Goal: Find specific page/section: Find specific page/section

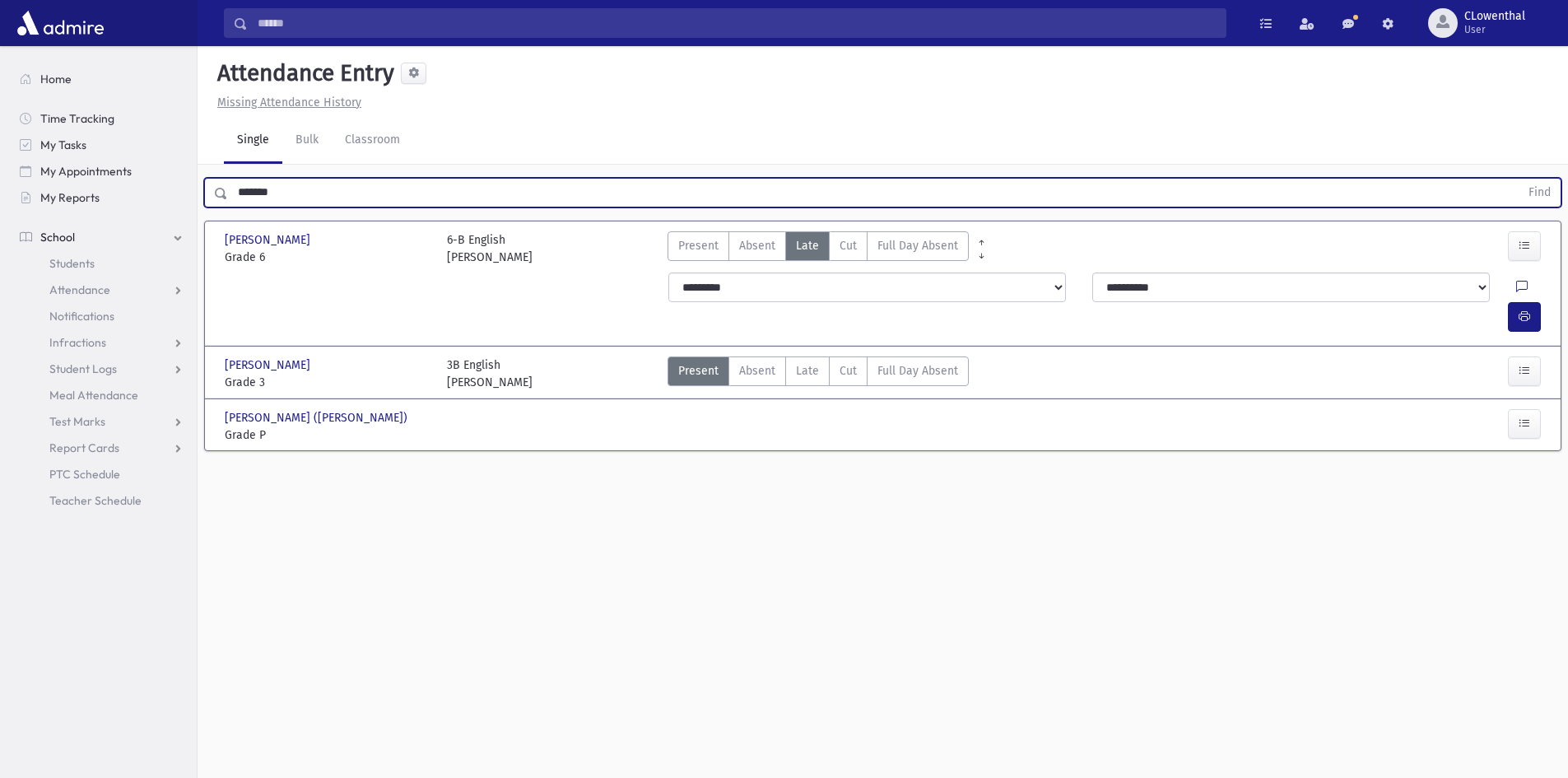
click at [390, 190] on input "*******" at bounding box center [873, 192] width 1291 height 30
click at [94, 283] on span "Attendance" at bounding box center [80, 290] width 61 height 15
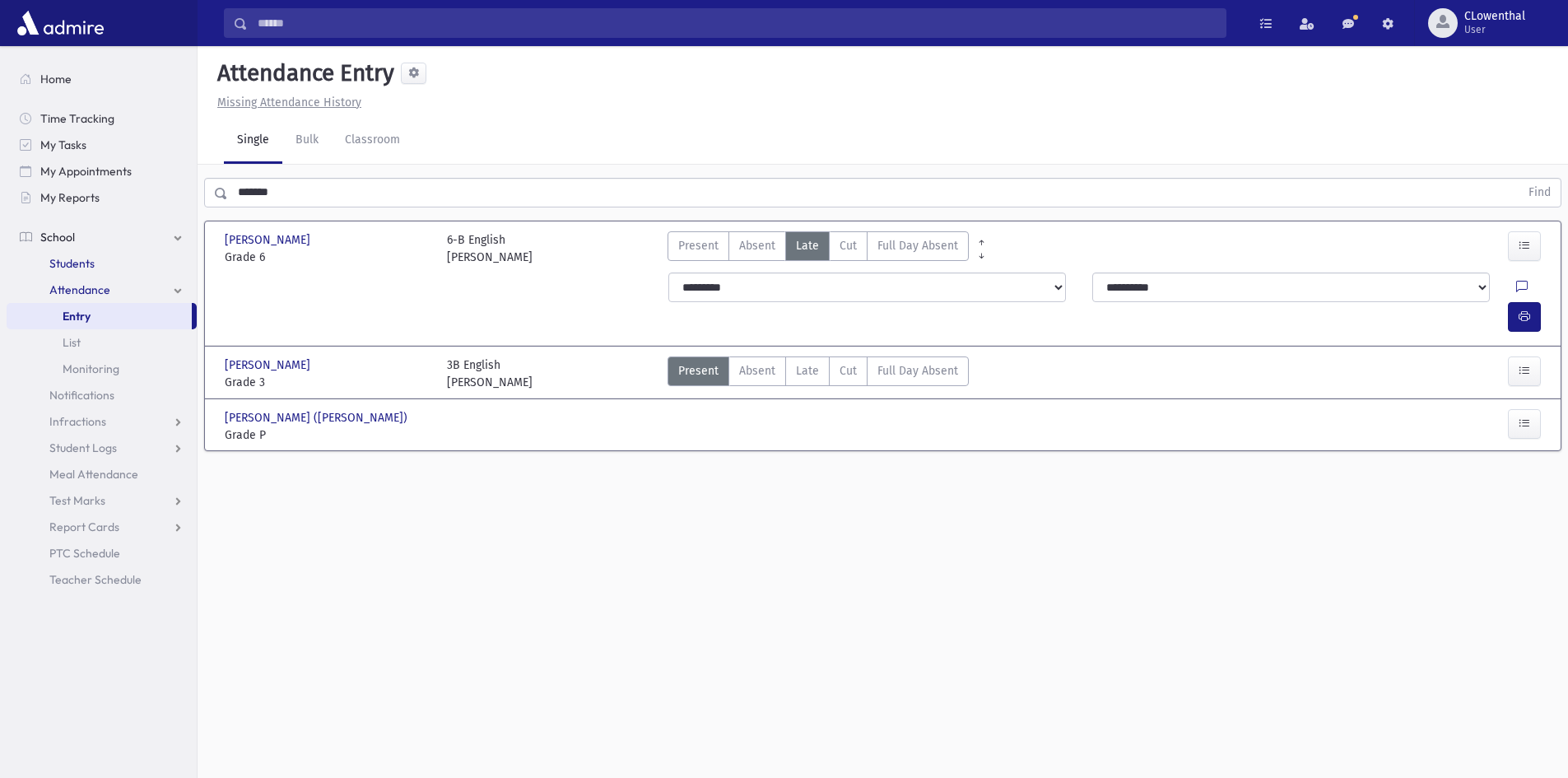
click at [82, 261] on span "Students" at bounding box center [72, 263] width 46 height 15
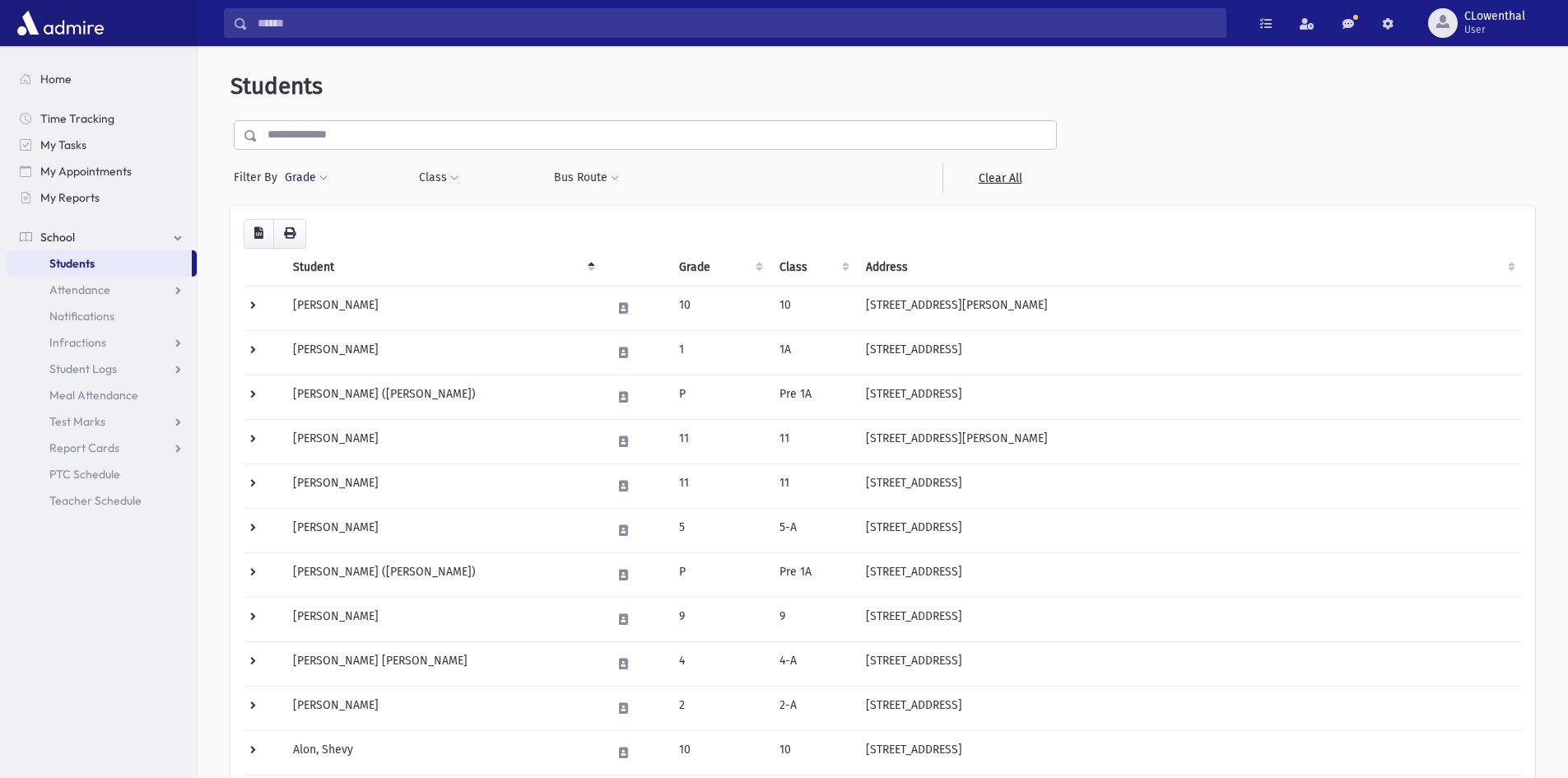
click at [307, 175] on button "Grade" at bounding box center [306, 177] width 45 height 30
click at [345, 234] on ul at bounding box center [379, 224] width 171 height 25
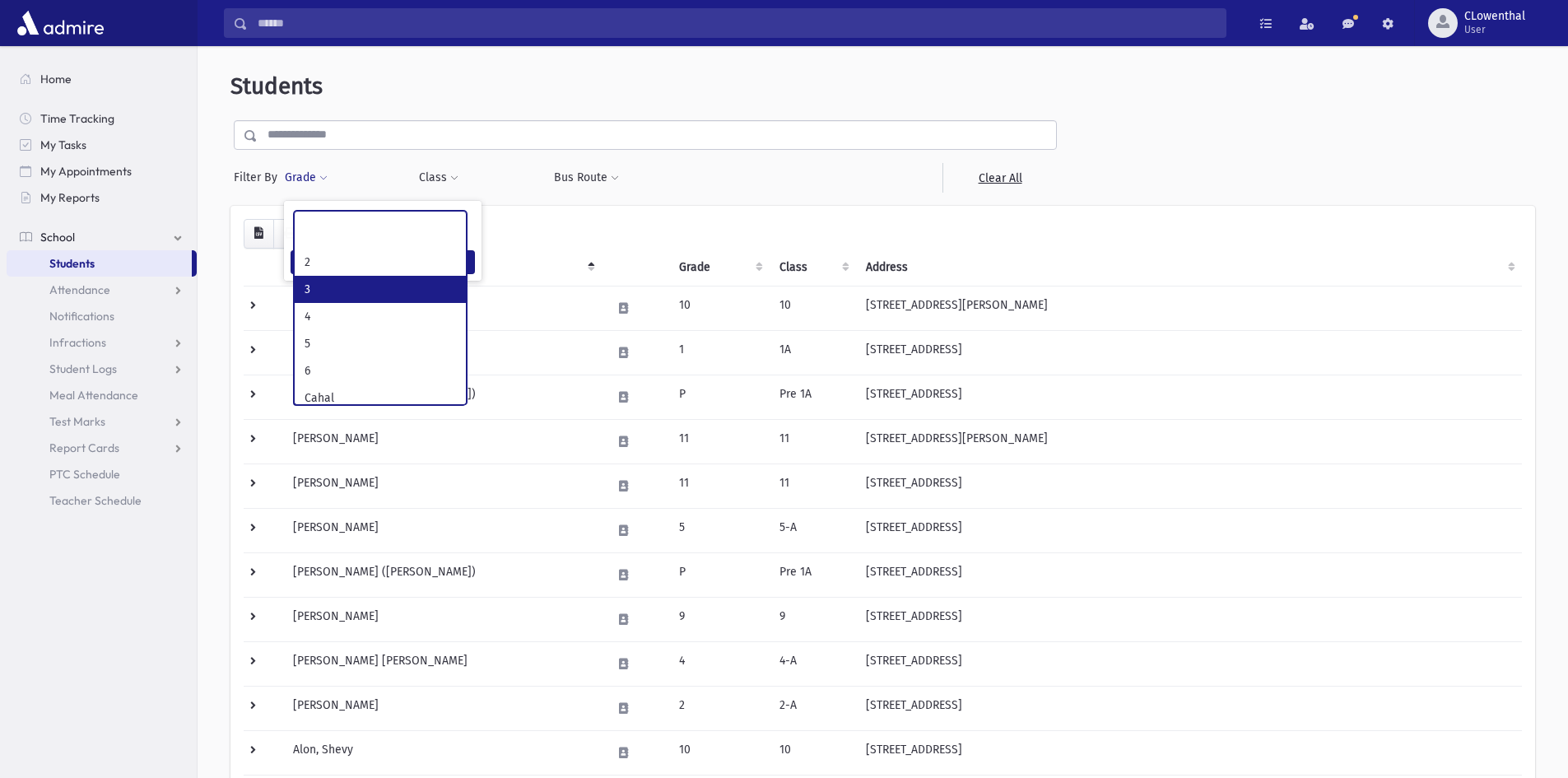
scroll to position [247, 0]
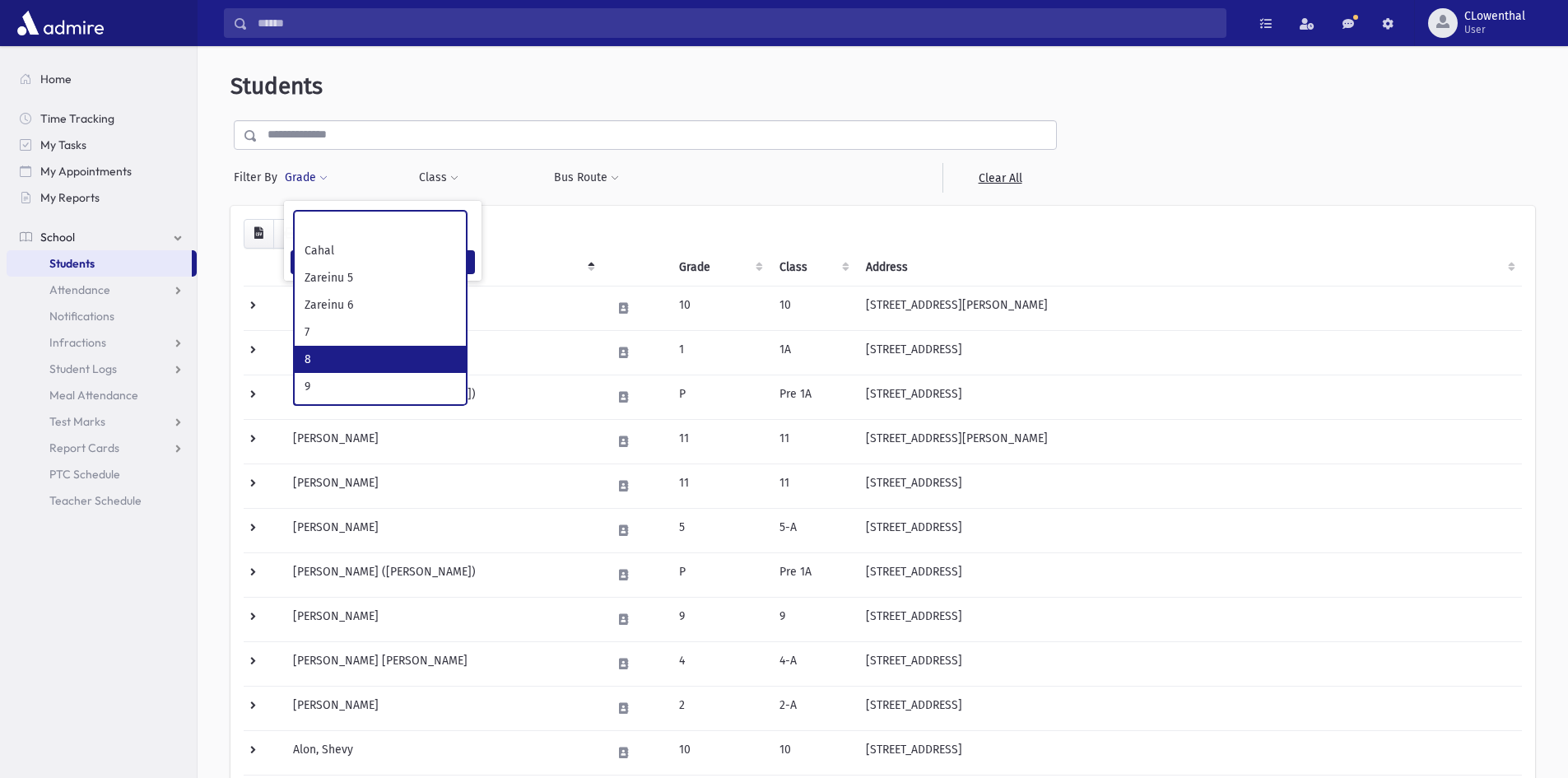
select select "**"
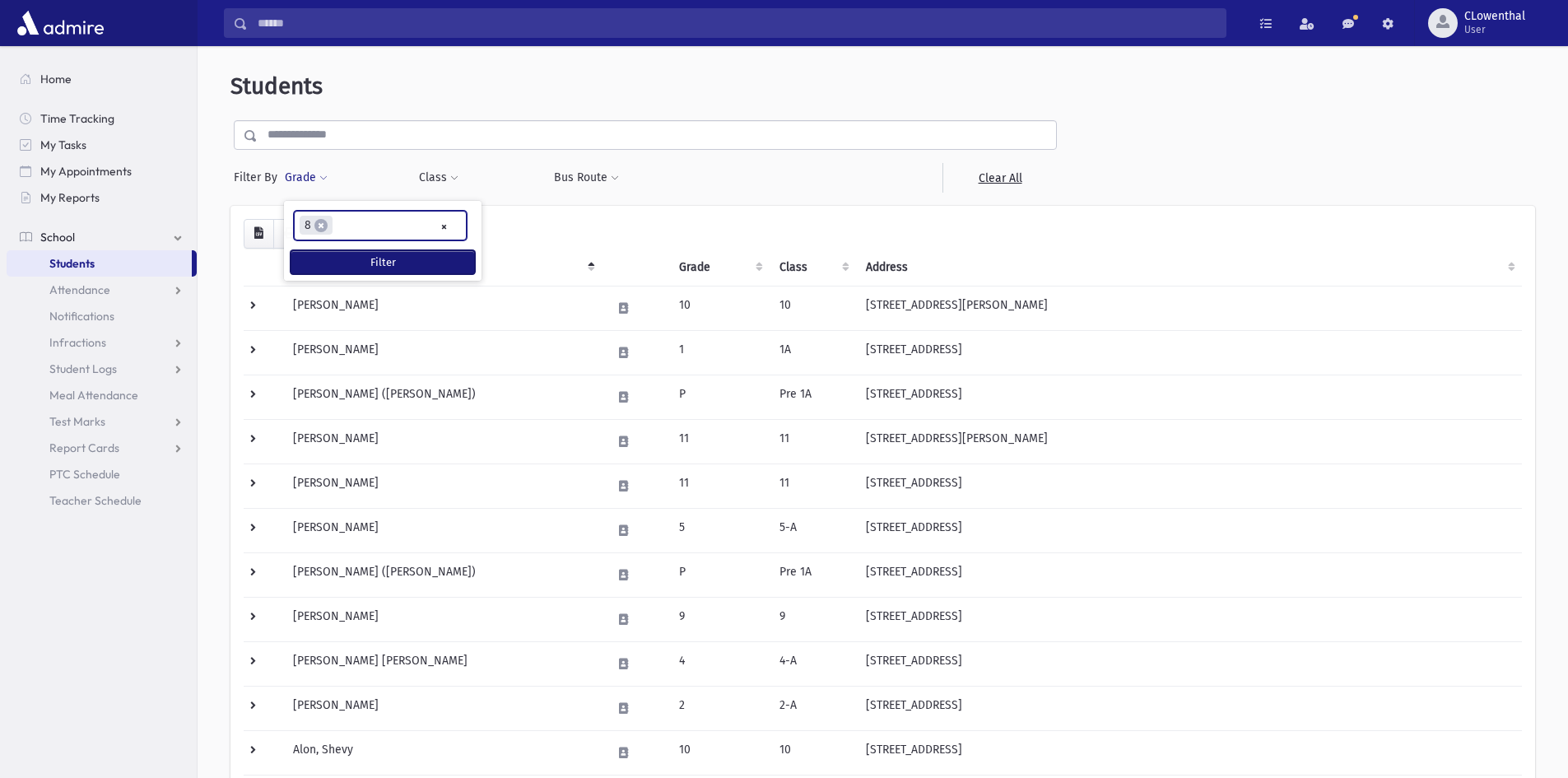
click at [350, 263] on button "Filter" at bounding box center [383, 262] width 184 height 24
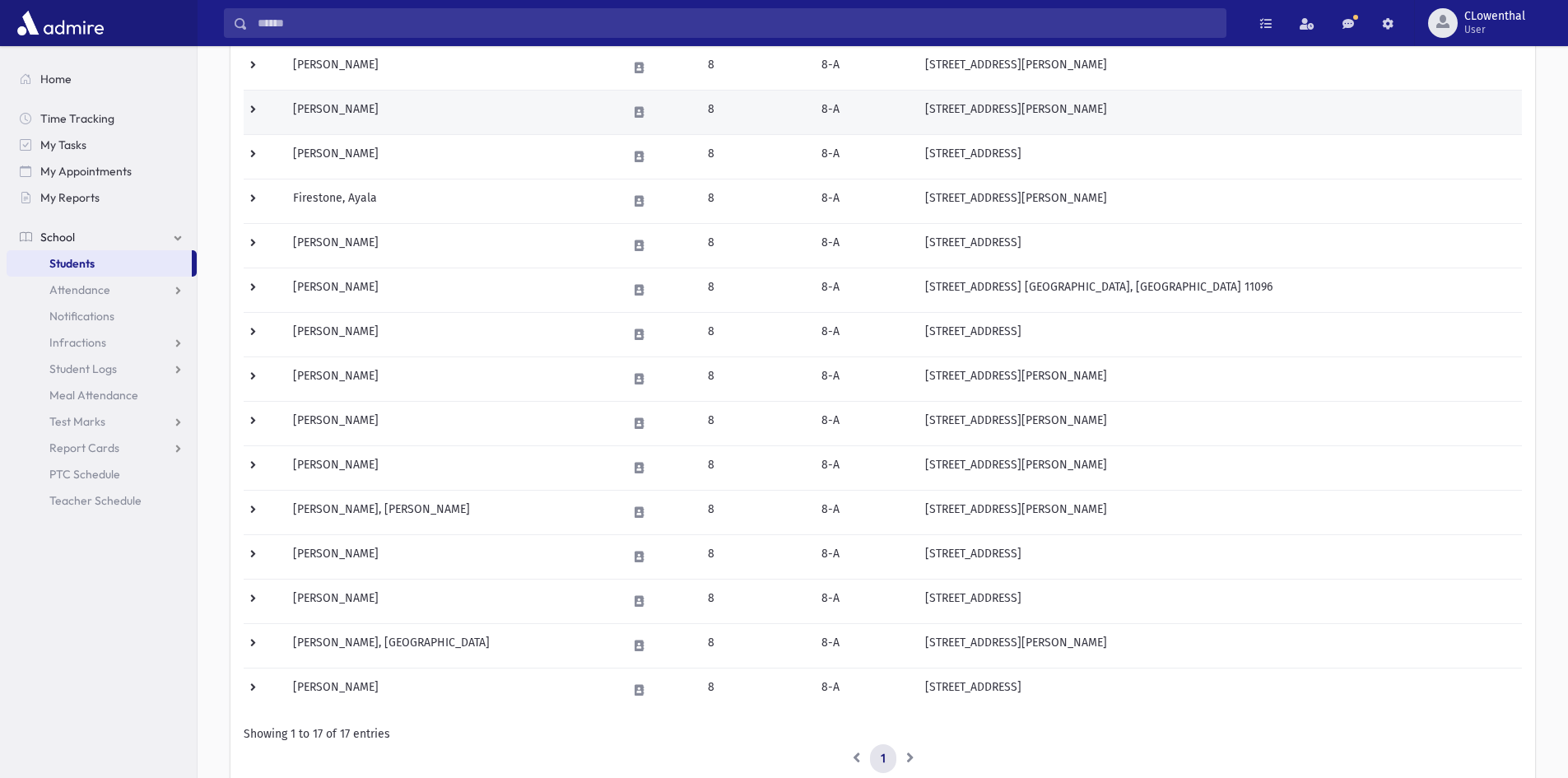
scroll to position [412, 0]
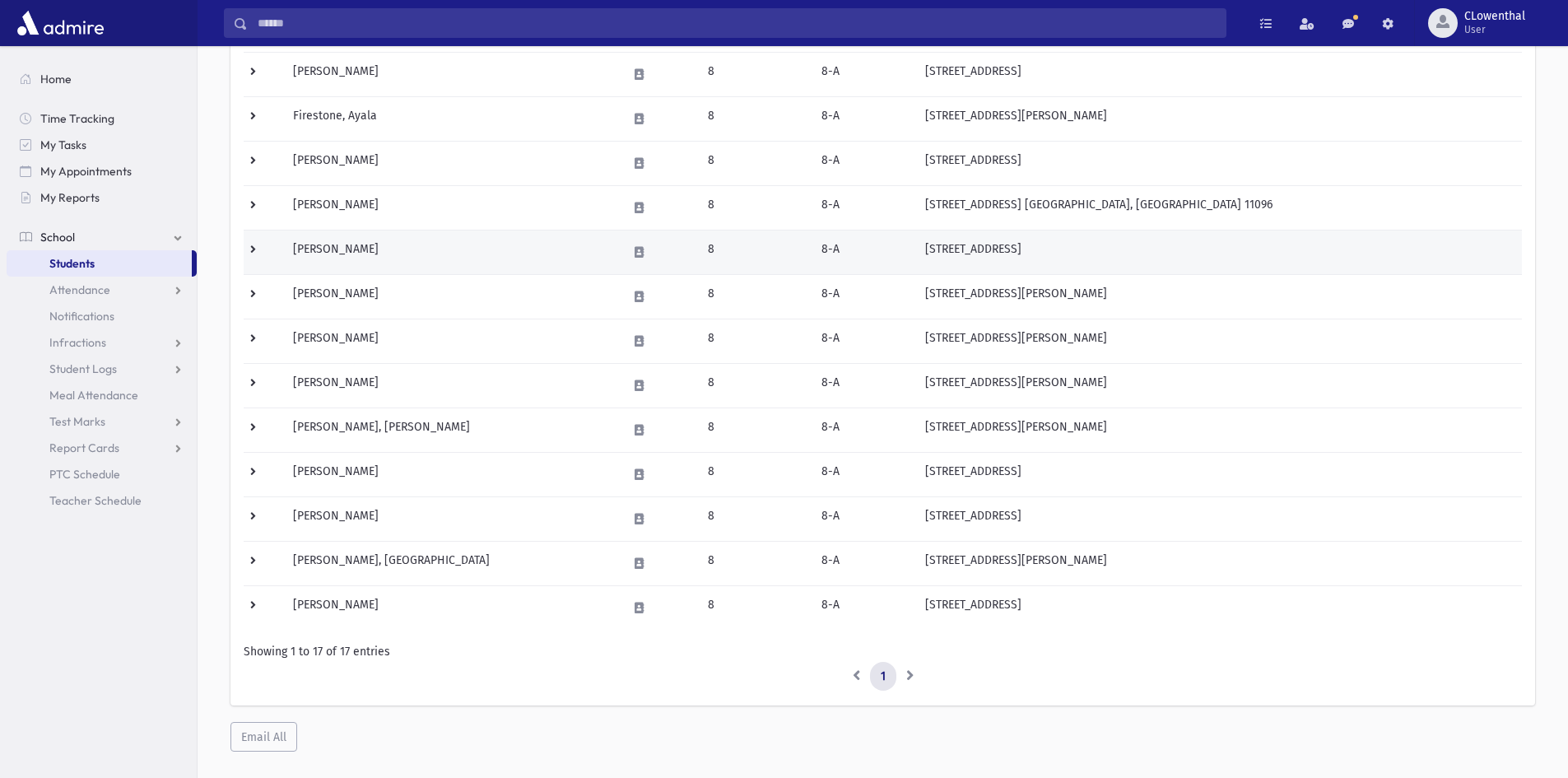
click at [338, 247] on td "[PERSON_NAME]" at bounding box center [449, 252] width 334 height 45
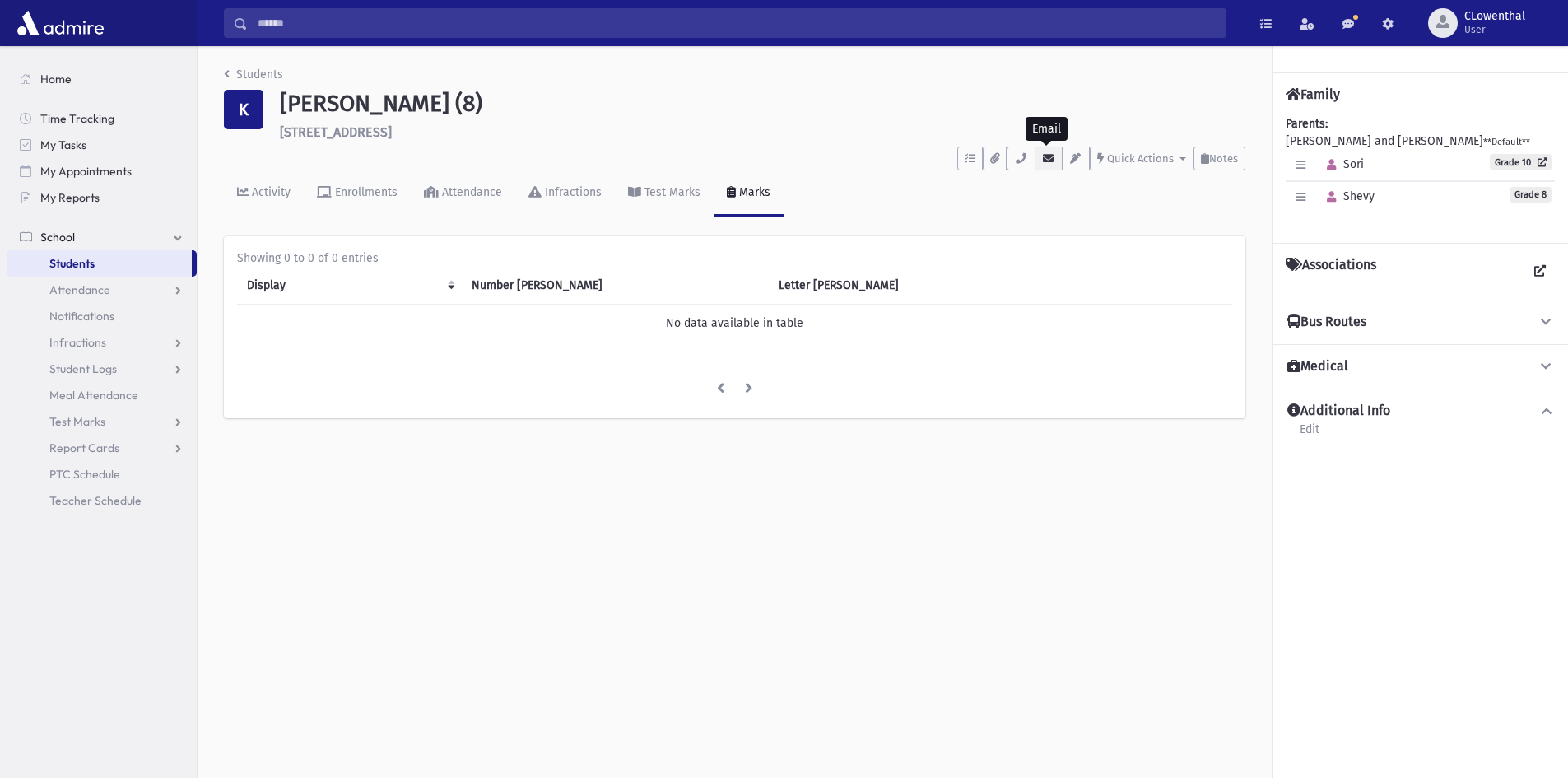
click at [1043, 163] on icon "button" at bounding box center [1049, 158] width 13 height 11
drag, startPoint x: 233, startPoint y: 75, endPoint x: 259, endPoint y: 99, distance: 35.4
click at [235, 75] on link "Students" at bounding box center [253, 74] width 59 height 14
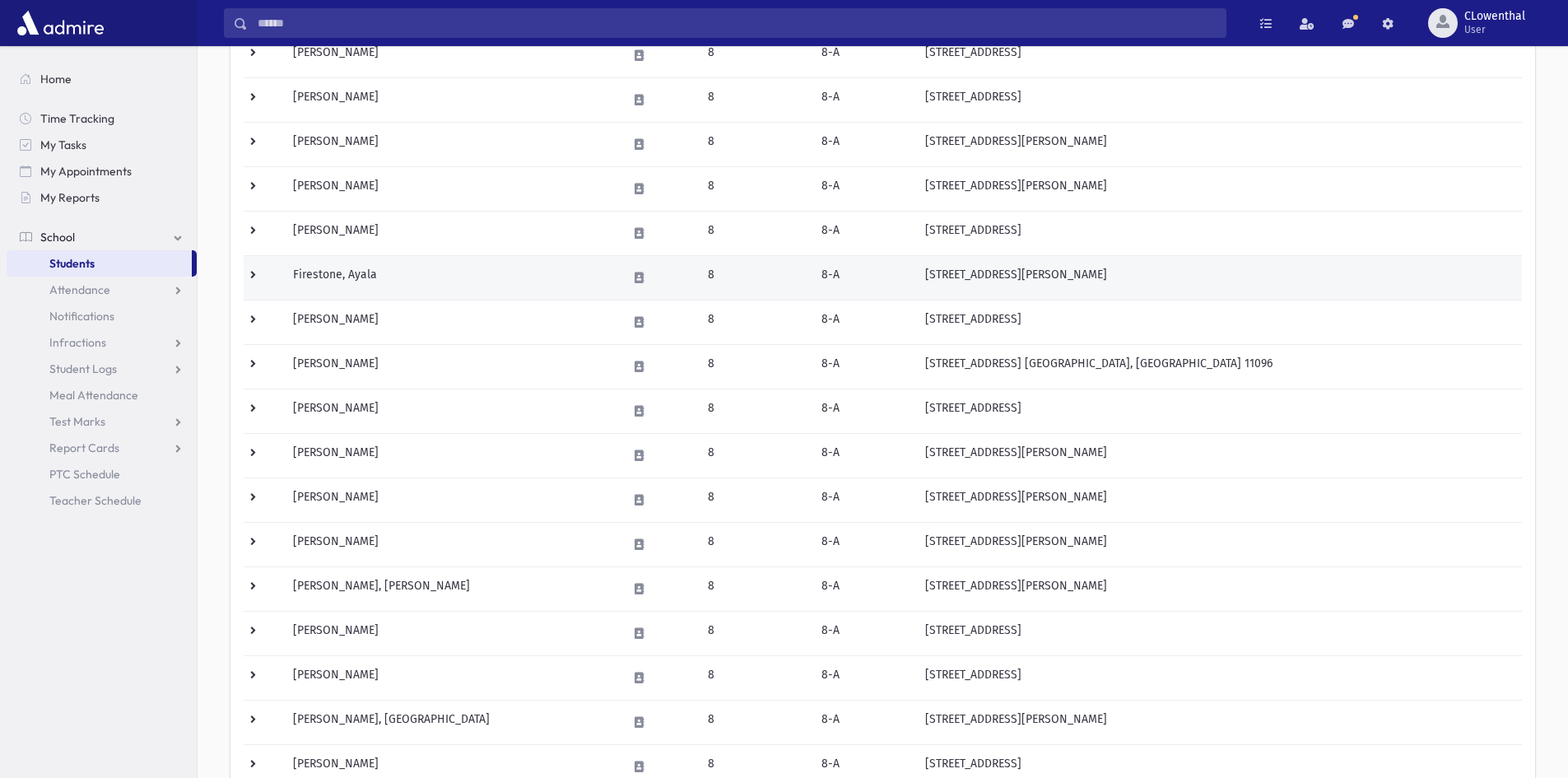
scroll to position [442, 0]
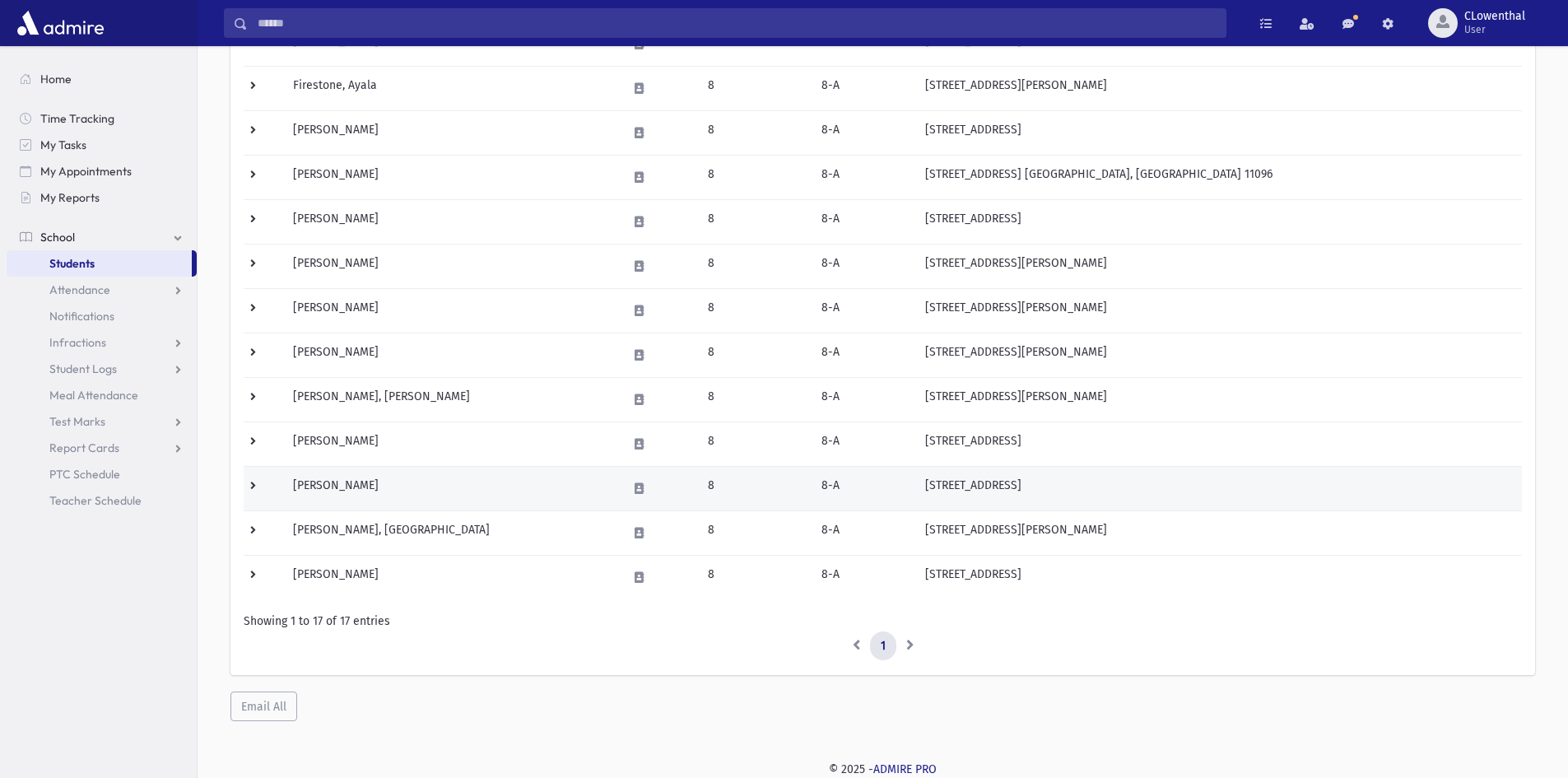
click at [361, 490] on td "Twersky, Deena" at bounding box center [449, 489] width 334 height 45
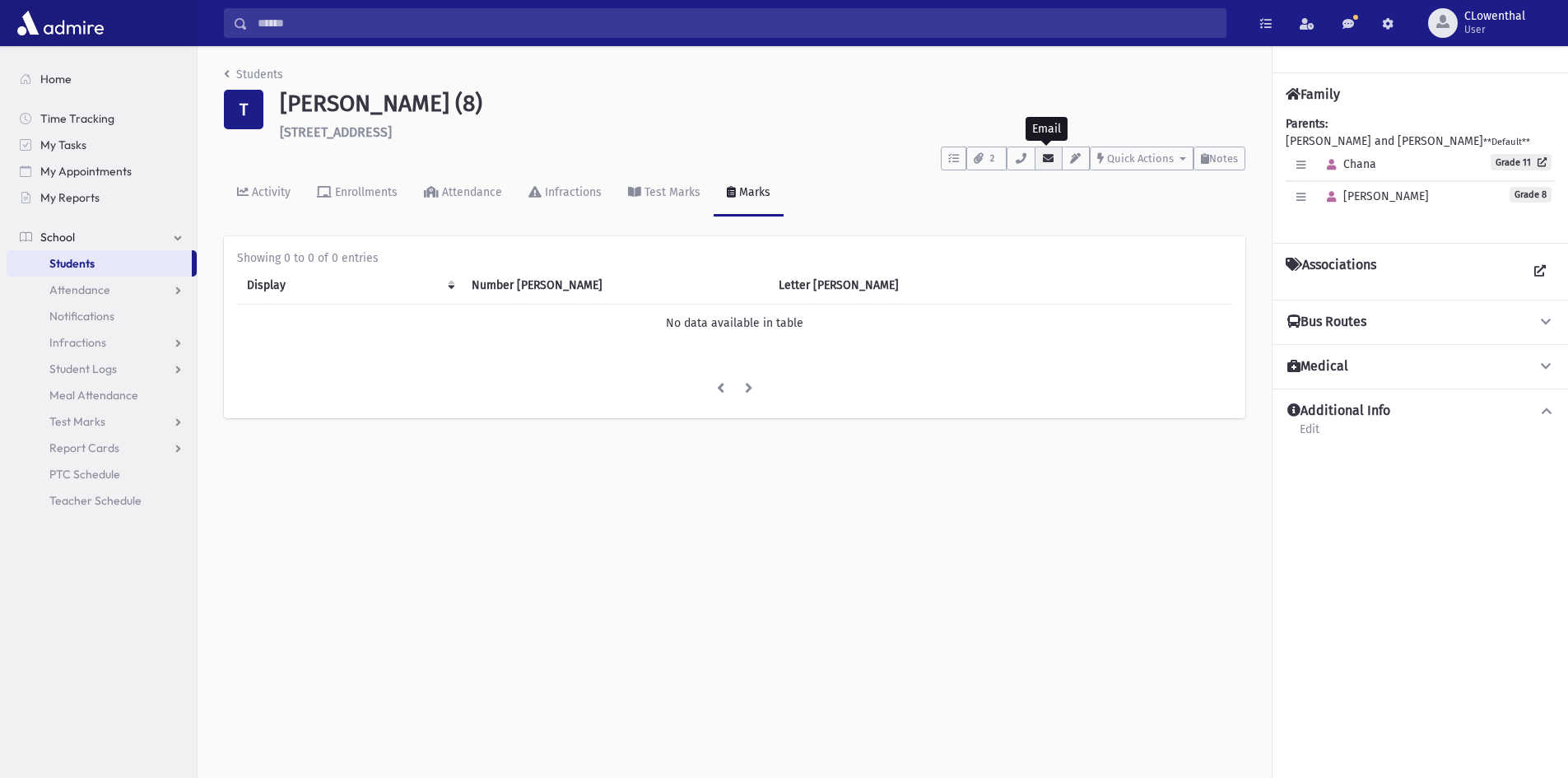
click at [1043, 164] on button "button" at bounding box center [1048, 158] width 28 height 24
drag, startPoint x: 227, startPoint y: 63, endPoint x: 230, endPoint y: 71, distance: 8.5
click at [227, 64] on div "Students T Twersky, Deena (8) 286 Sycamore St. West Hempstead **** To Do's No o…" at bounding box center [735, 251] width 1074 height 408
click at [230, 73] on link "Students" at bounding box center [253, 74] width 59 height 14
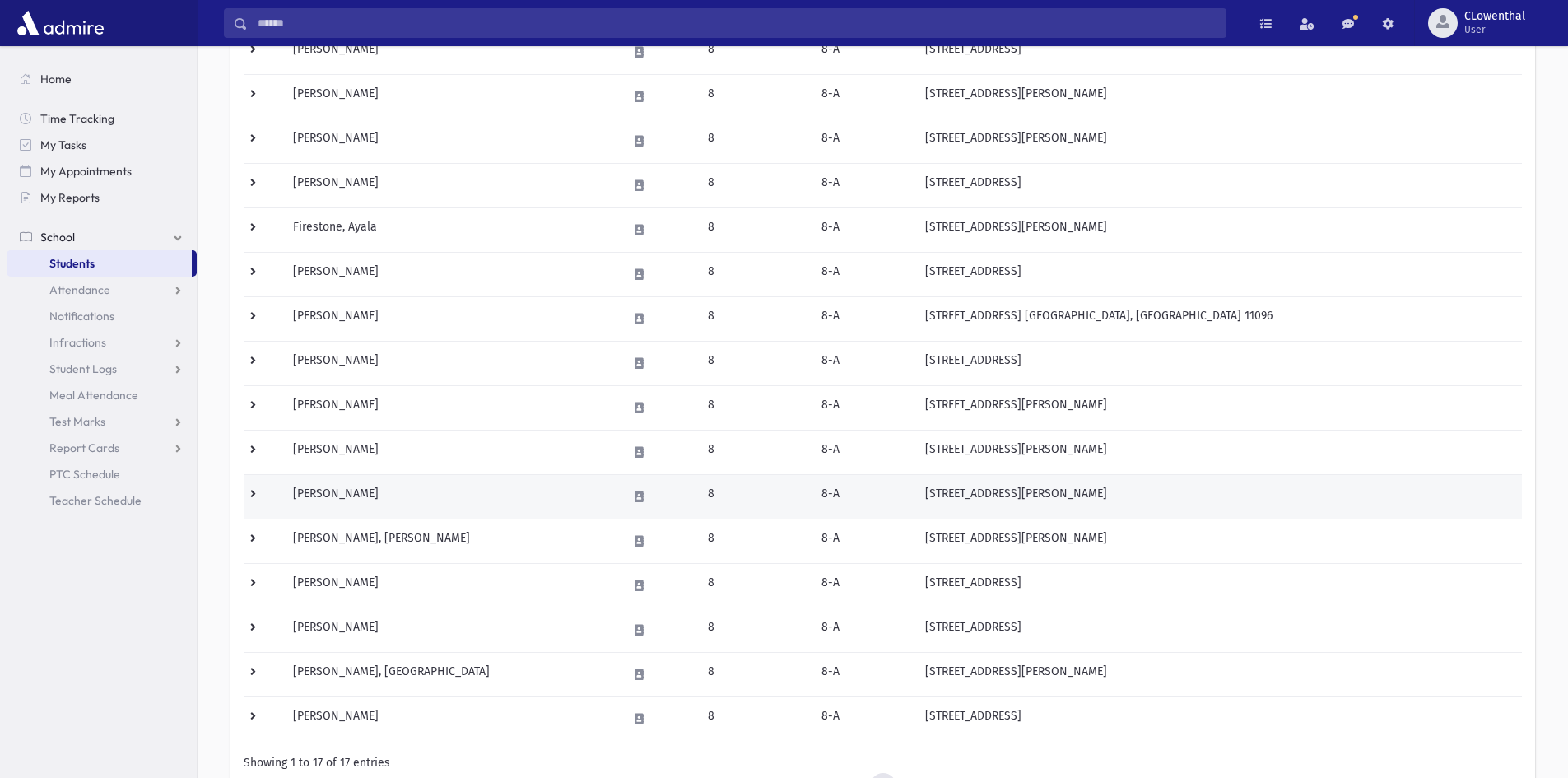
scroll to position [442, 0]
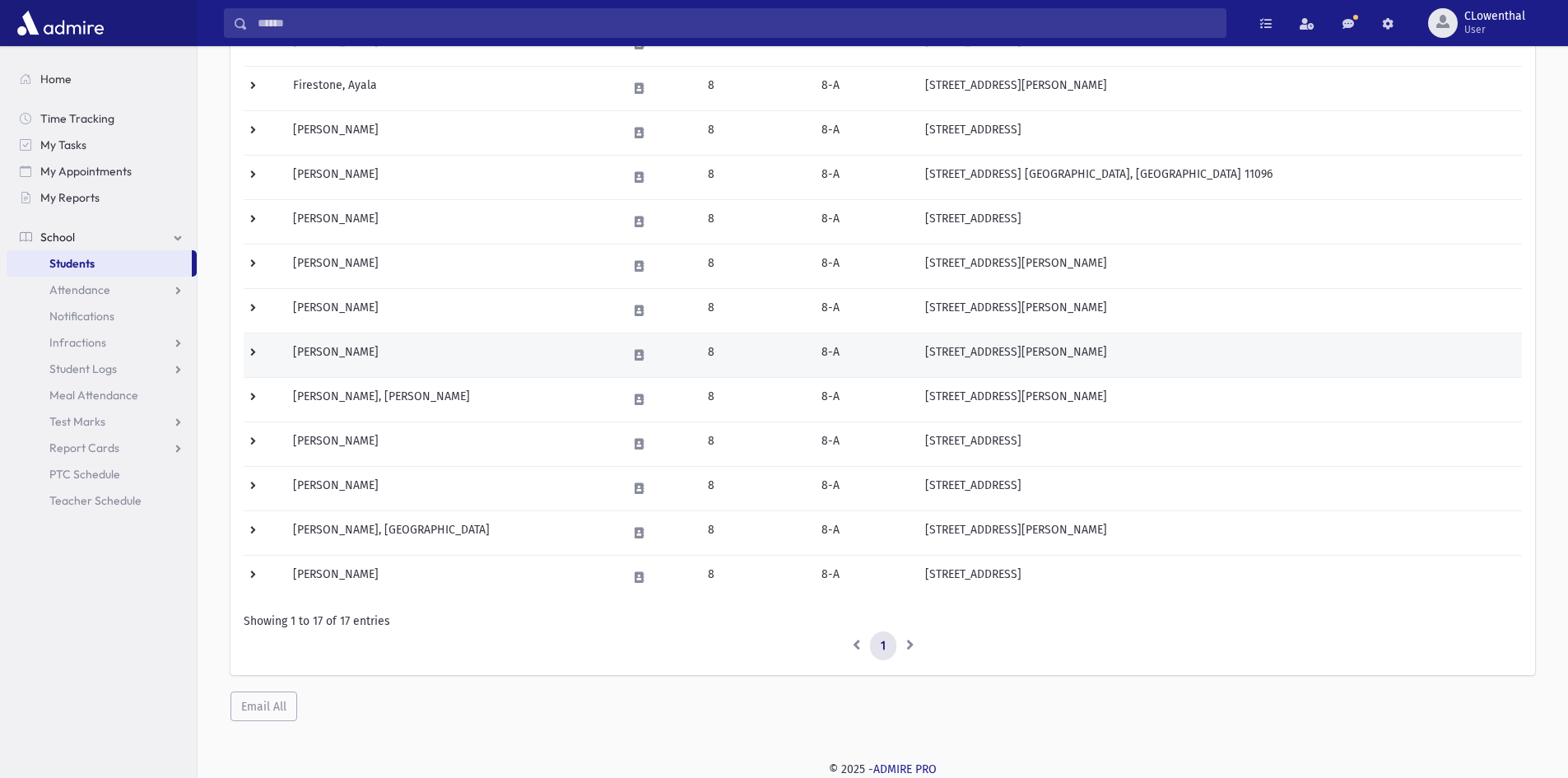
click at [338, 346] on td "[PERSON_NAME]" at bounding box center [449, 355] width 334 height 45
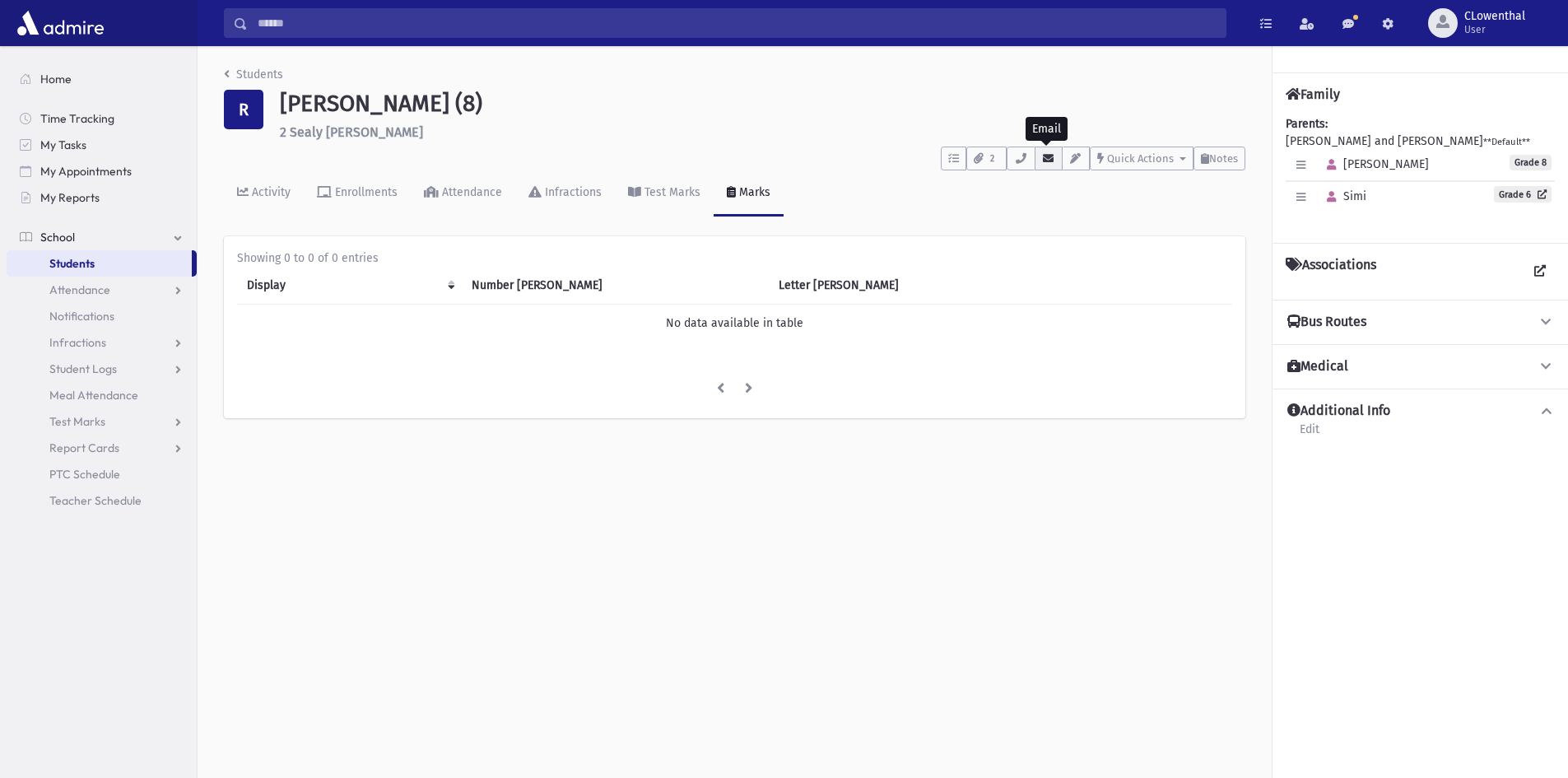
click at [1044, 153] on icon "button" at bounding box center [1049, 158] width 13 height 11
click at [123, 263] on link "Students" at bounding box center [98, 263] width 185 height 26
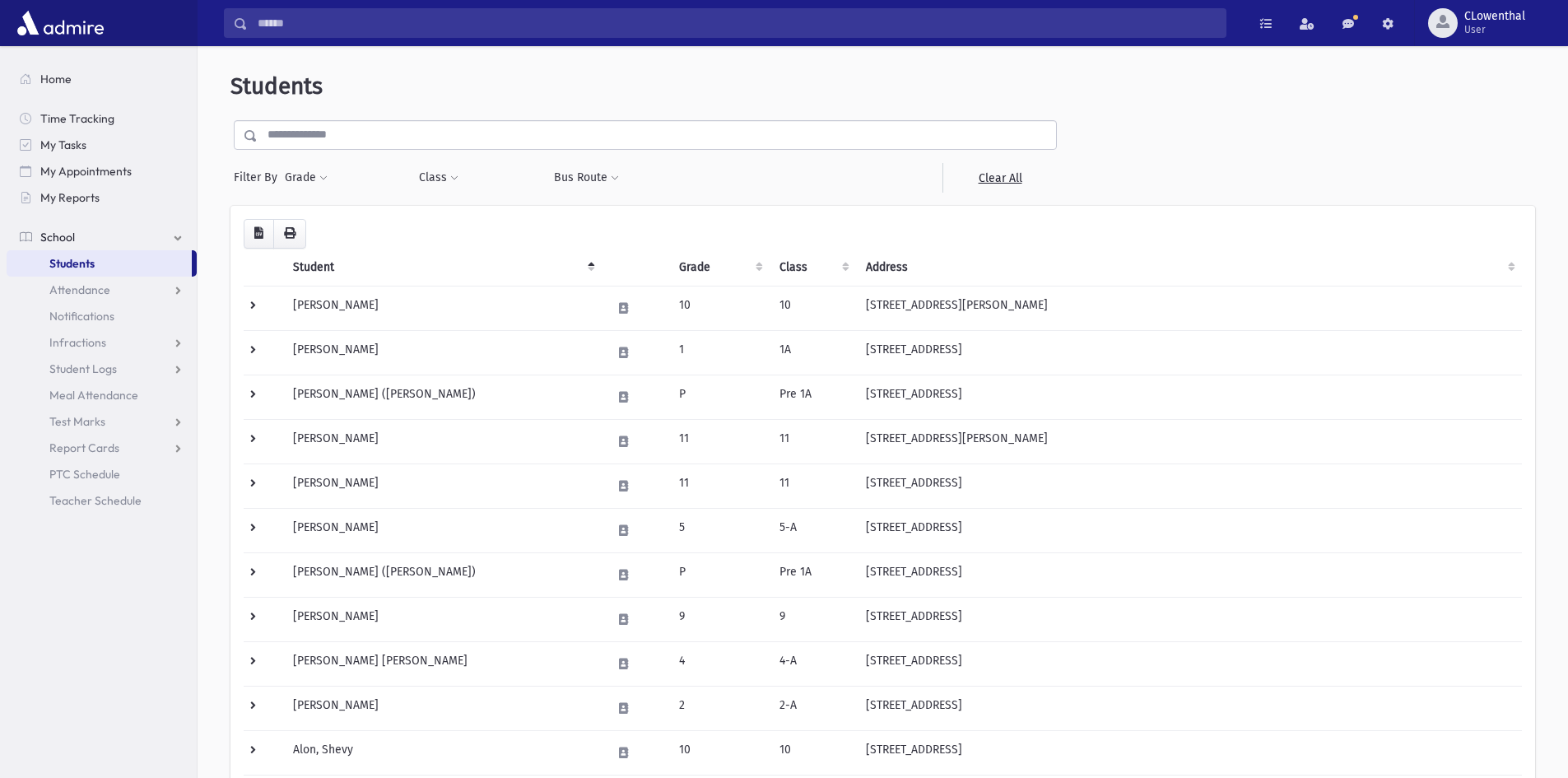
click at [668, 131] on input "text" at bounding box center [657, 134] width 798 height 30
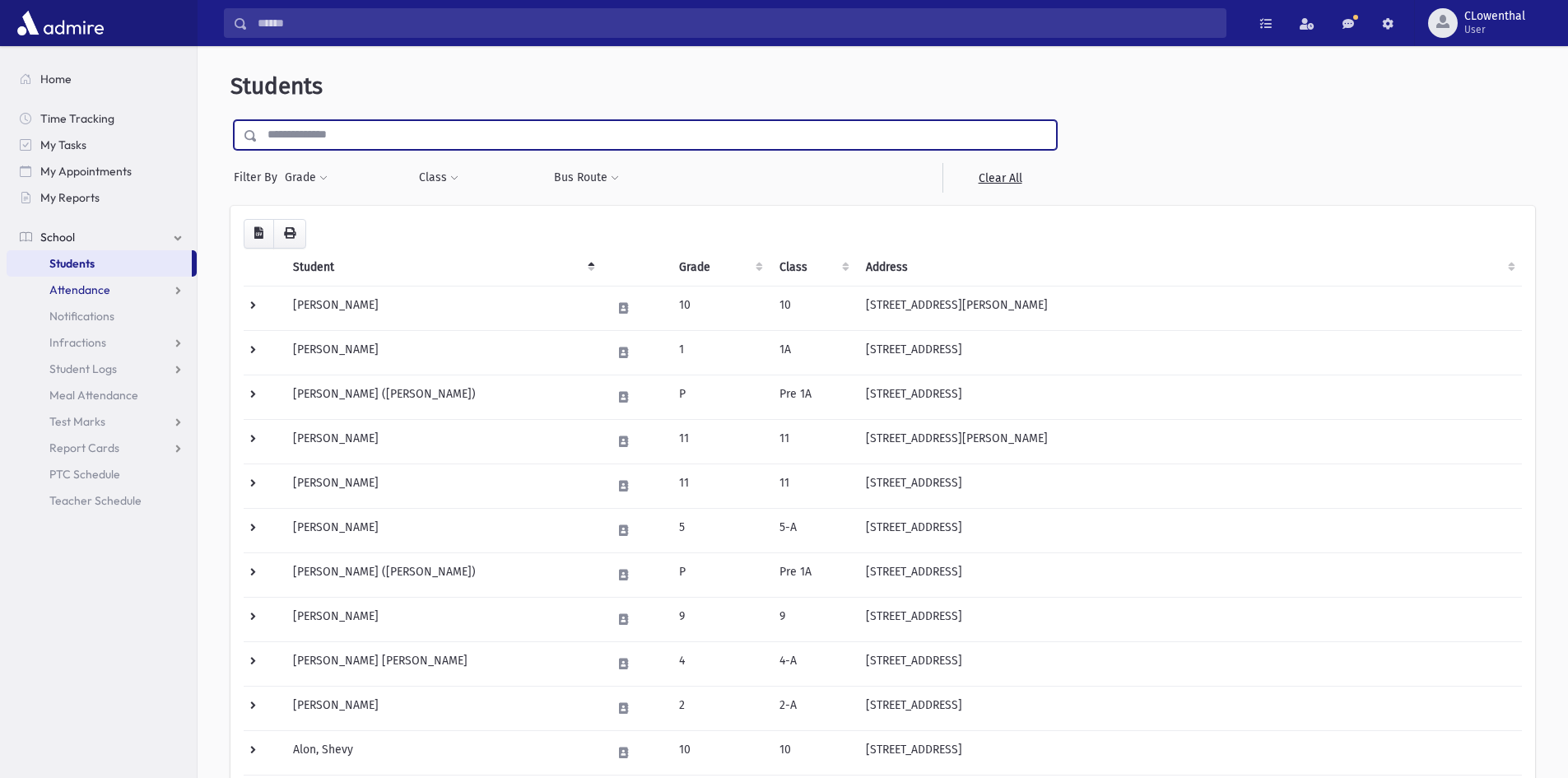
click at [102, 285] on span "Attendance" at bounding box center [80, 290] width 61 height 15
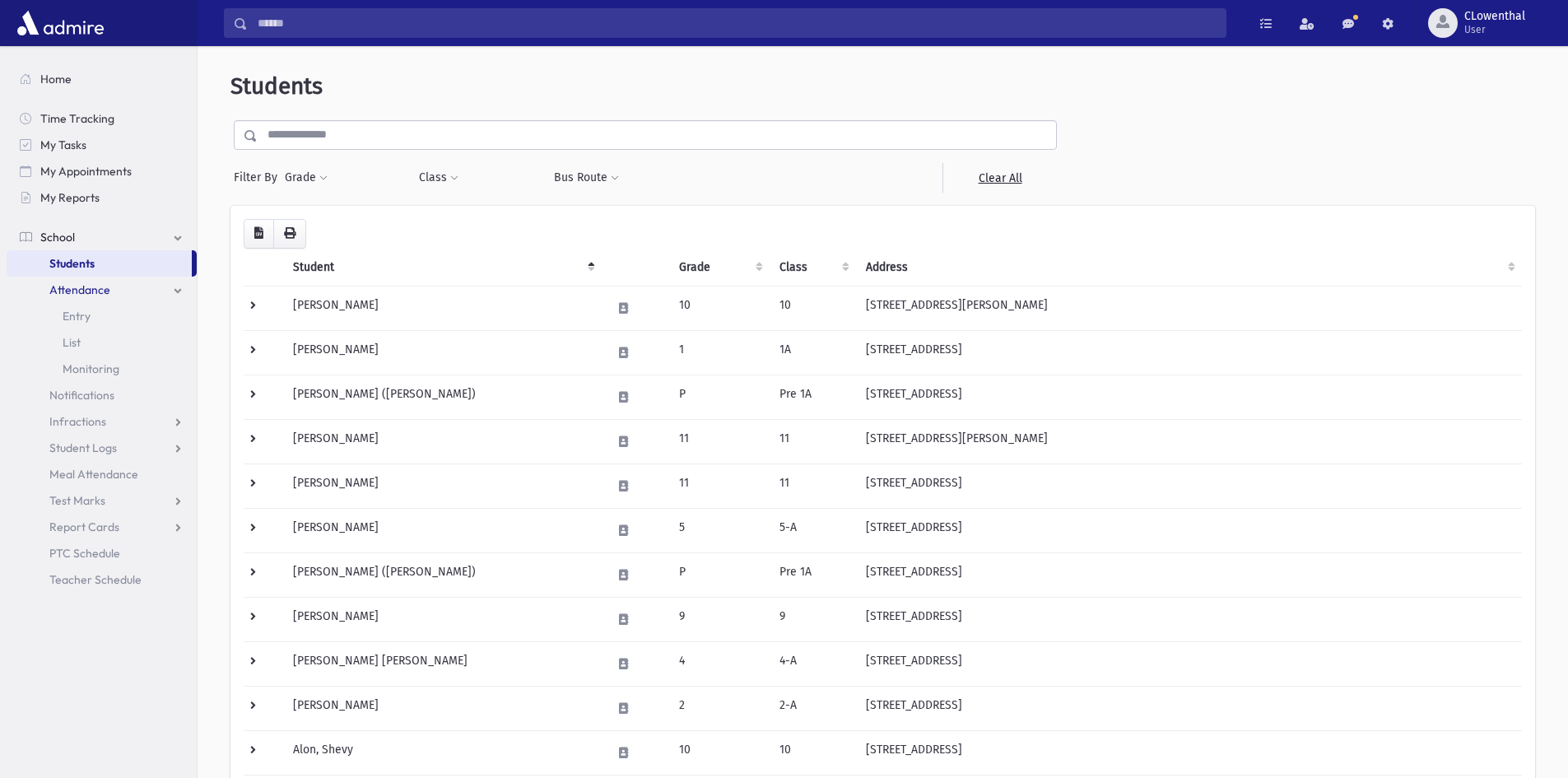
click at [313, 176] on button "Grade" at bounding box center [306, 177] width 45 height 30
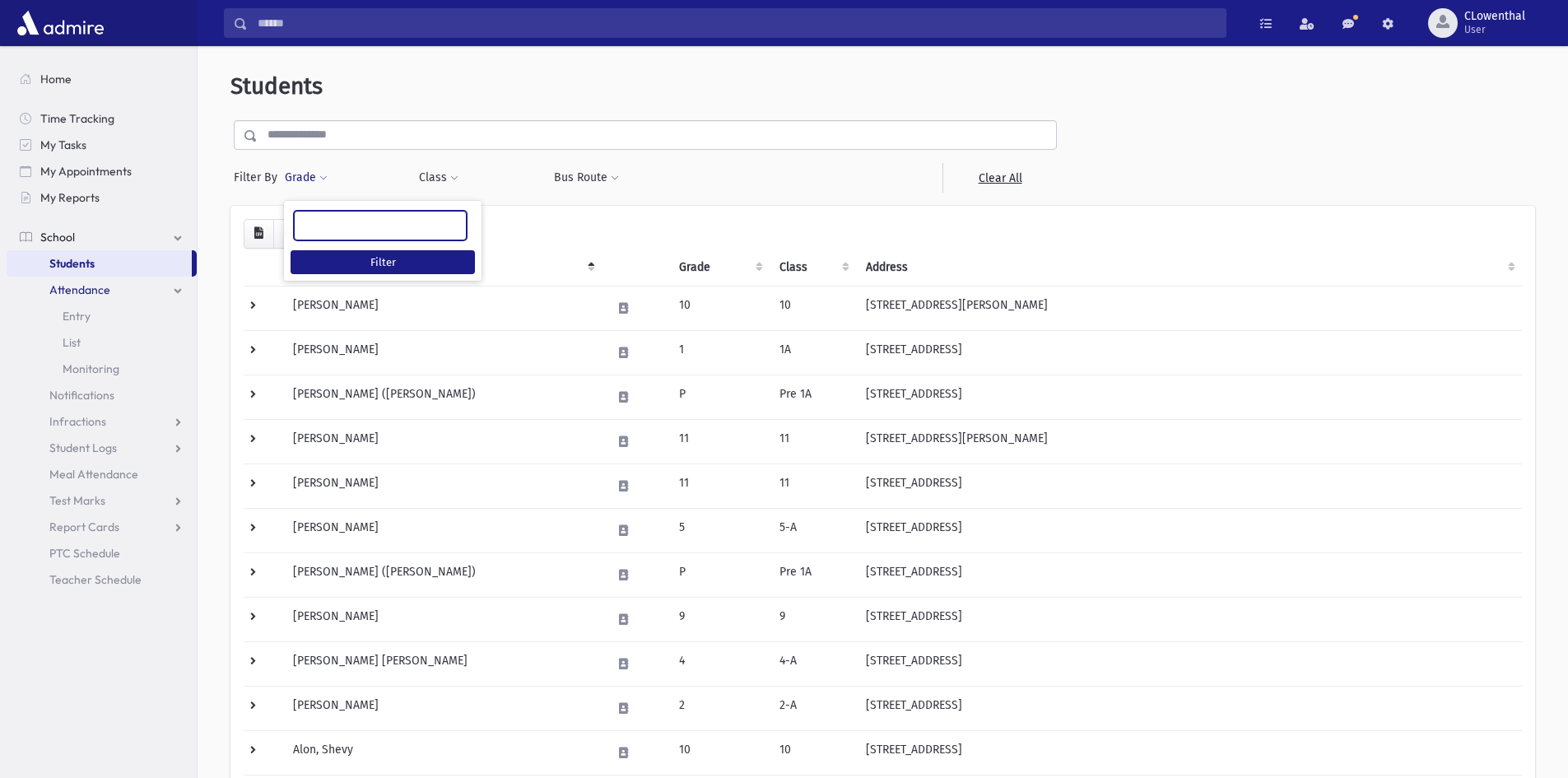
click at [336, 220] on ul at bounding box center [379, 224] width 171 height 25
click at [262, 178] on span "Filter By" at bounding box center [259, 177] width 50 height 17
click at [307, 176] on button "Grade" at bounding box center [306, 177] width 45 height 30
select select
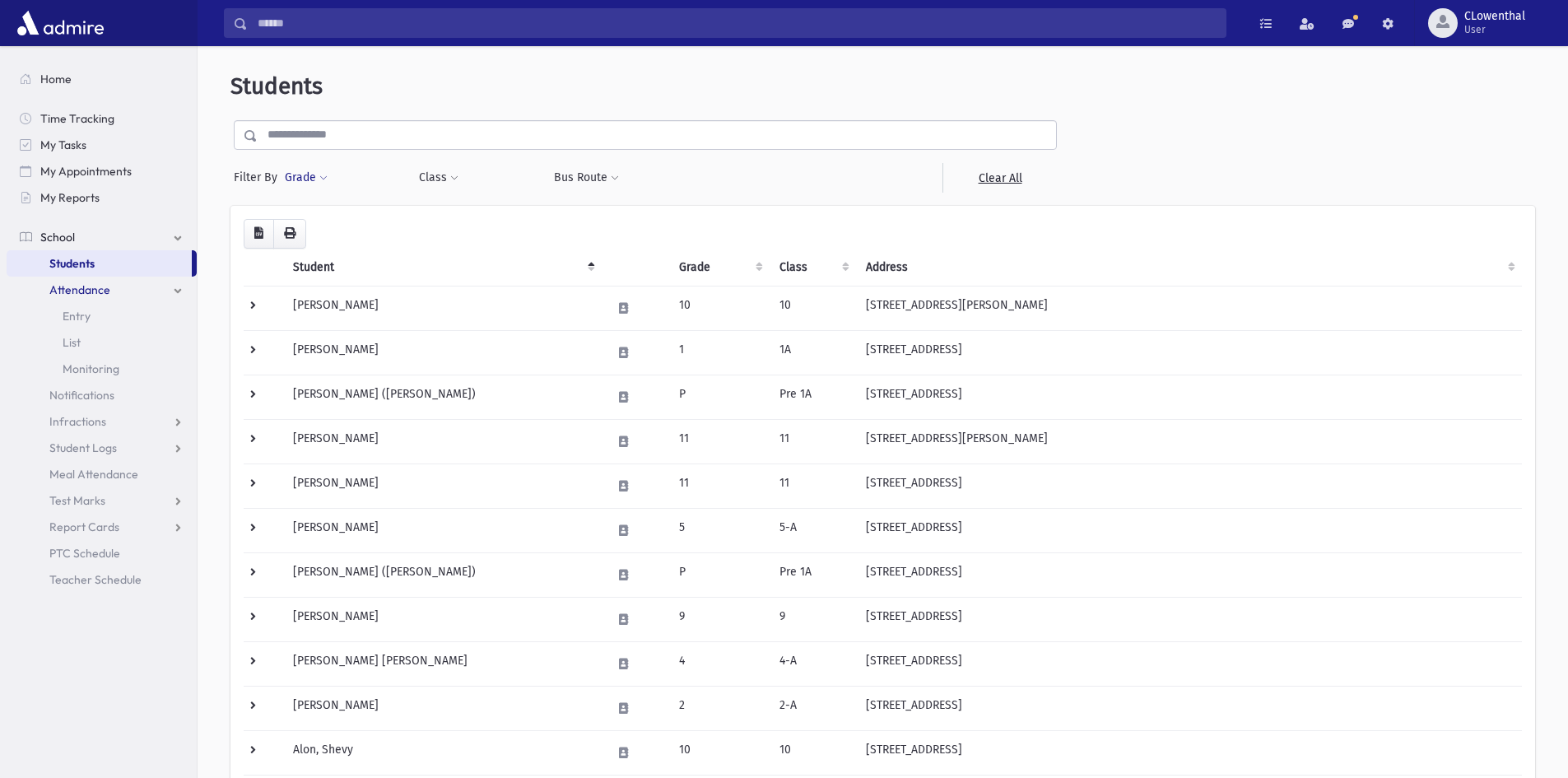
click at [307, 176] on button "Grade" at bounding box center [306, 177] width 45 height 30
click at [331, 177] on div "Grade * * * * * * * * * ***** ********* ********* * * * ** ** ** Filter" at bounding box center [343, 177] width 118 height 30
click at [325, 177] on span at bounding box center [323, 178] width 8 height 10
click at [447, 175] on button "Class" at bounding box center [439, 177] width 41 height 30
click at [485, 223] on ul at bounding box center [505, 221] width 158 height 25
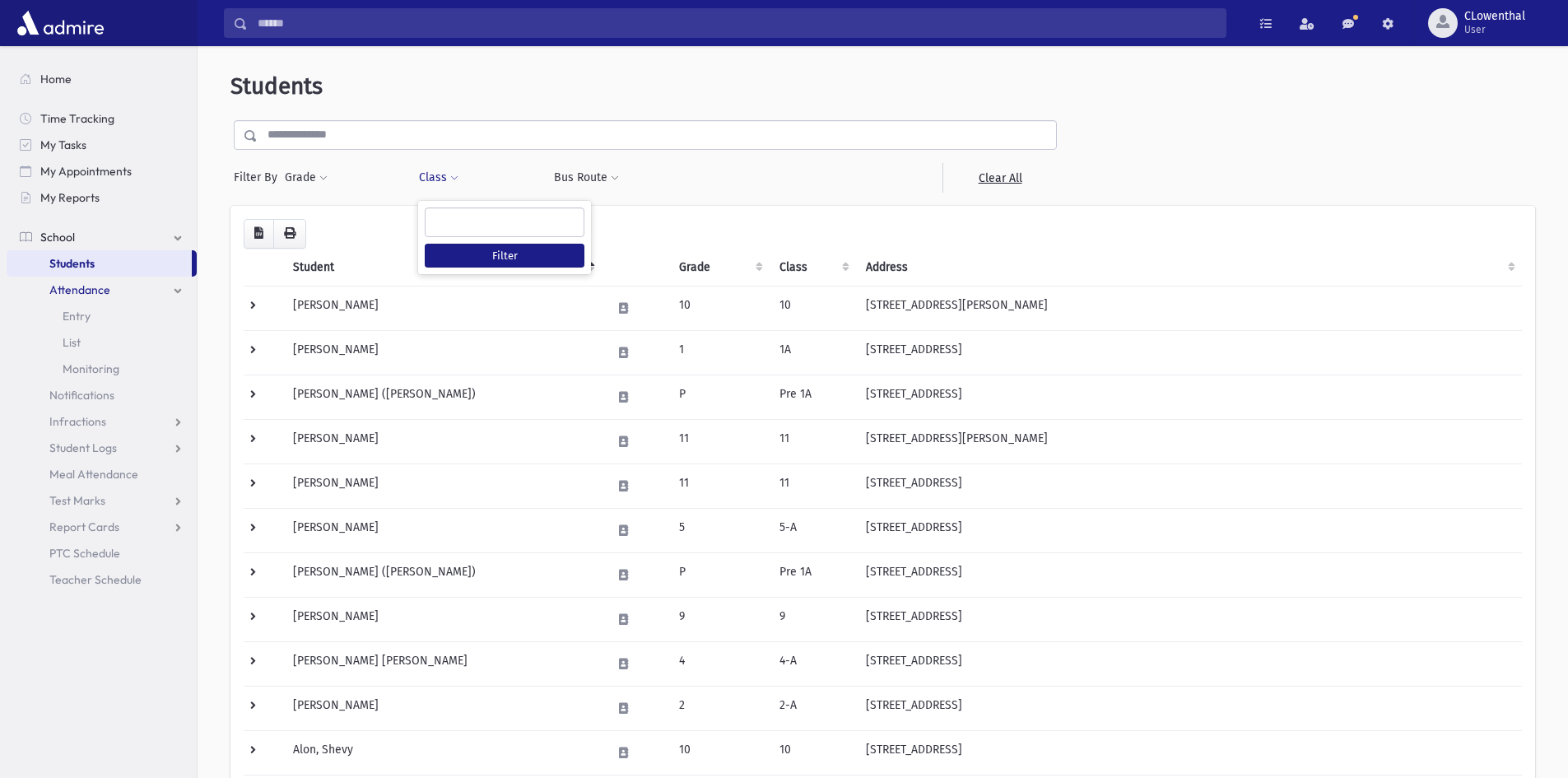
click at [624, 175] on div "Bus Route Filter" at bounding box center [612, 177] width 118 height 30
click at [654, 168] on div "Bus Route Filter" at bounding box center [612, 177] width 118 height 30
click at [575, 174] on button "Bus Route" at bounding box center [586, 177] width 67 height 30
click at [620, 230] on ul at bounding box center [652, 221] width 183 height 25
click at [703, 170] on div at bounding box center [746, 177] width 134 height 30
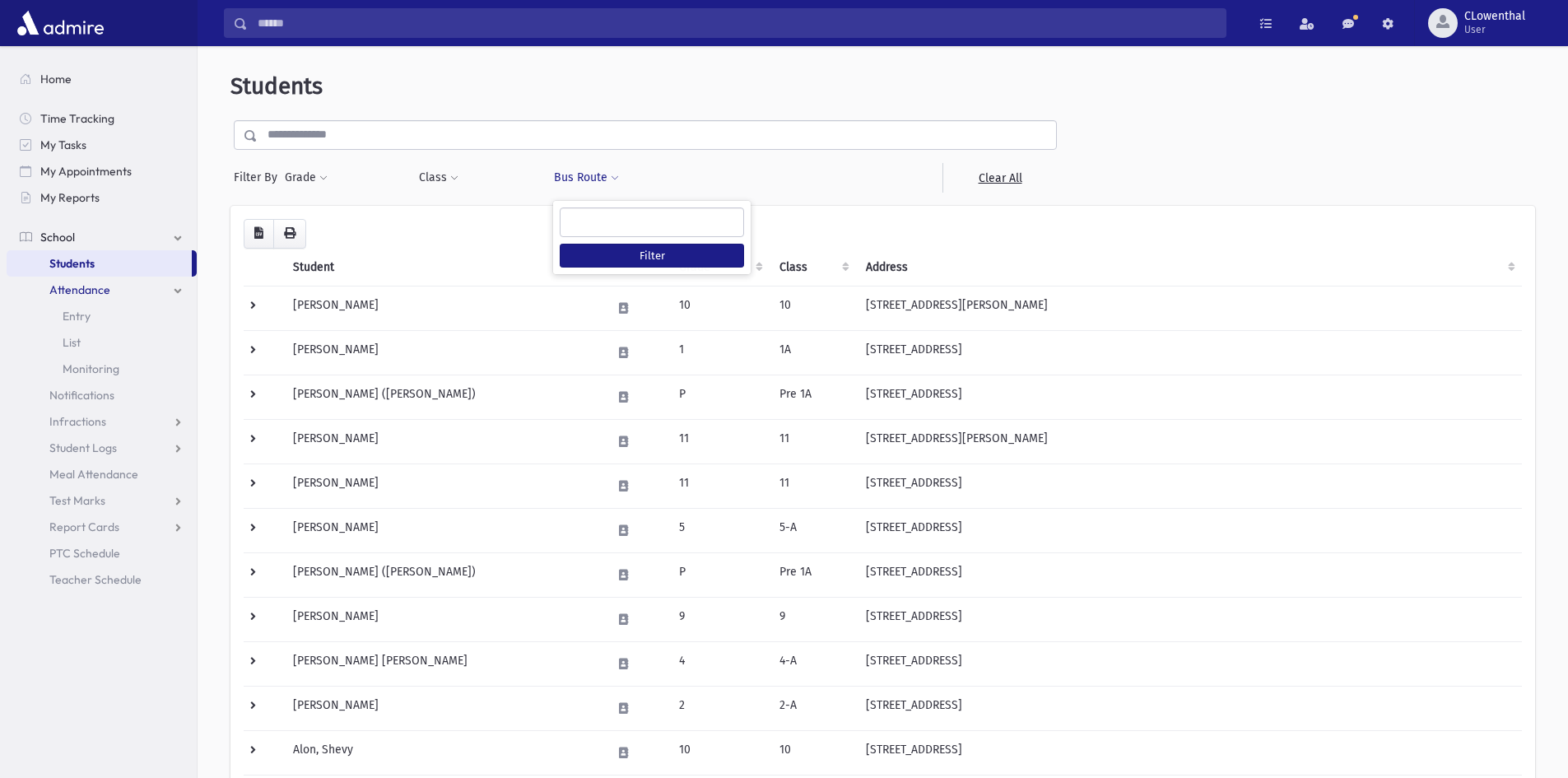
click at [701, 170] on div at bounding box center [746, 177] width 134 height 30
click at [254, 177] on span "Filter By" at bounding box center [259, 177] width 50 height 17
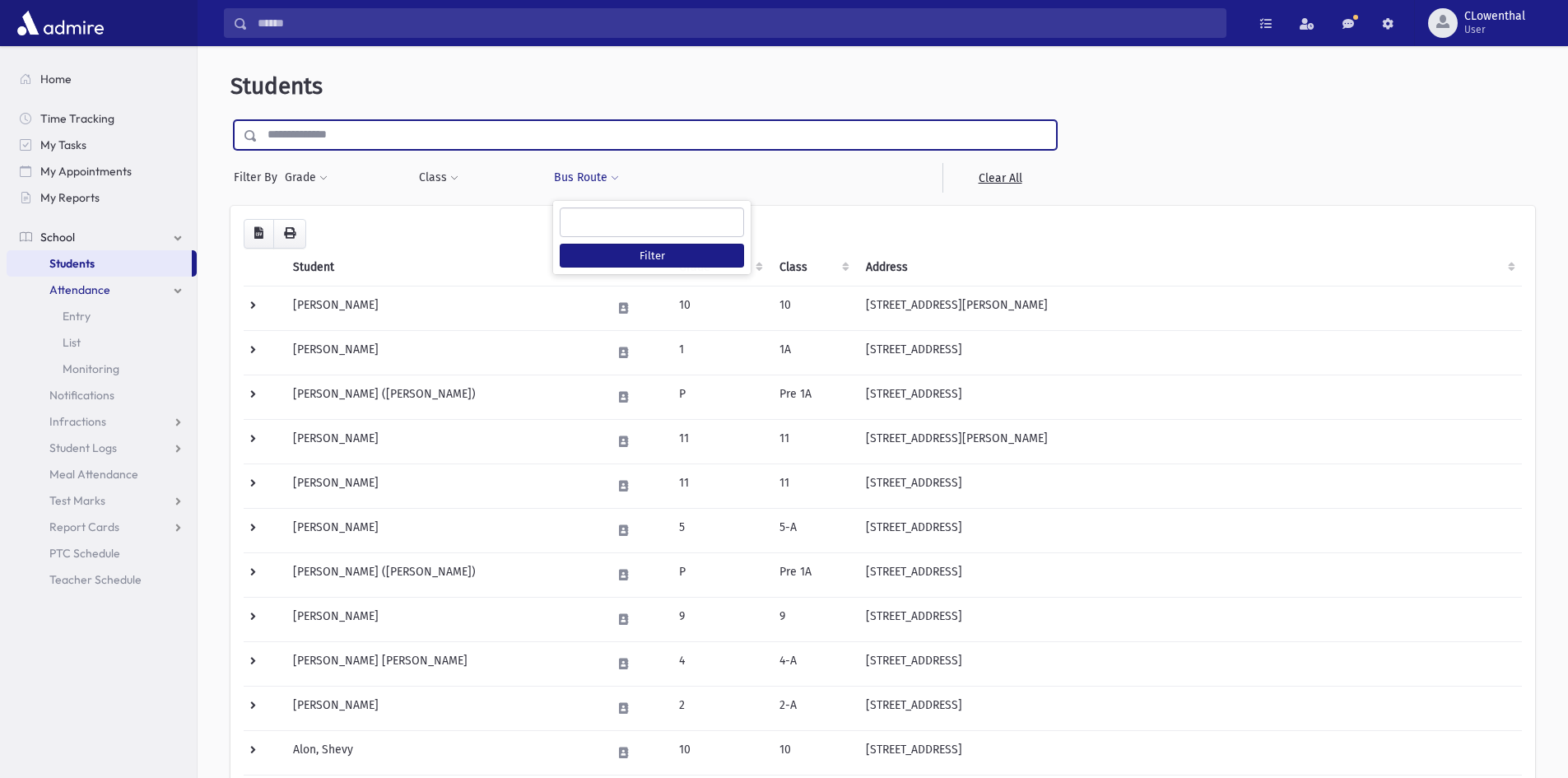
click at [296, 135] on input "text" at bounding box center [657, 134] width 798 height 30
type input "*****"
click at [231, 120] on input "submit" at bounding box center [254, 131] width 47 height 22
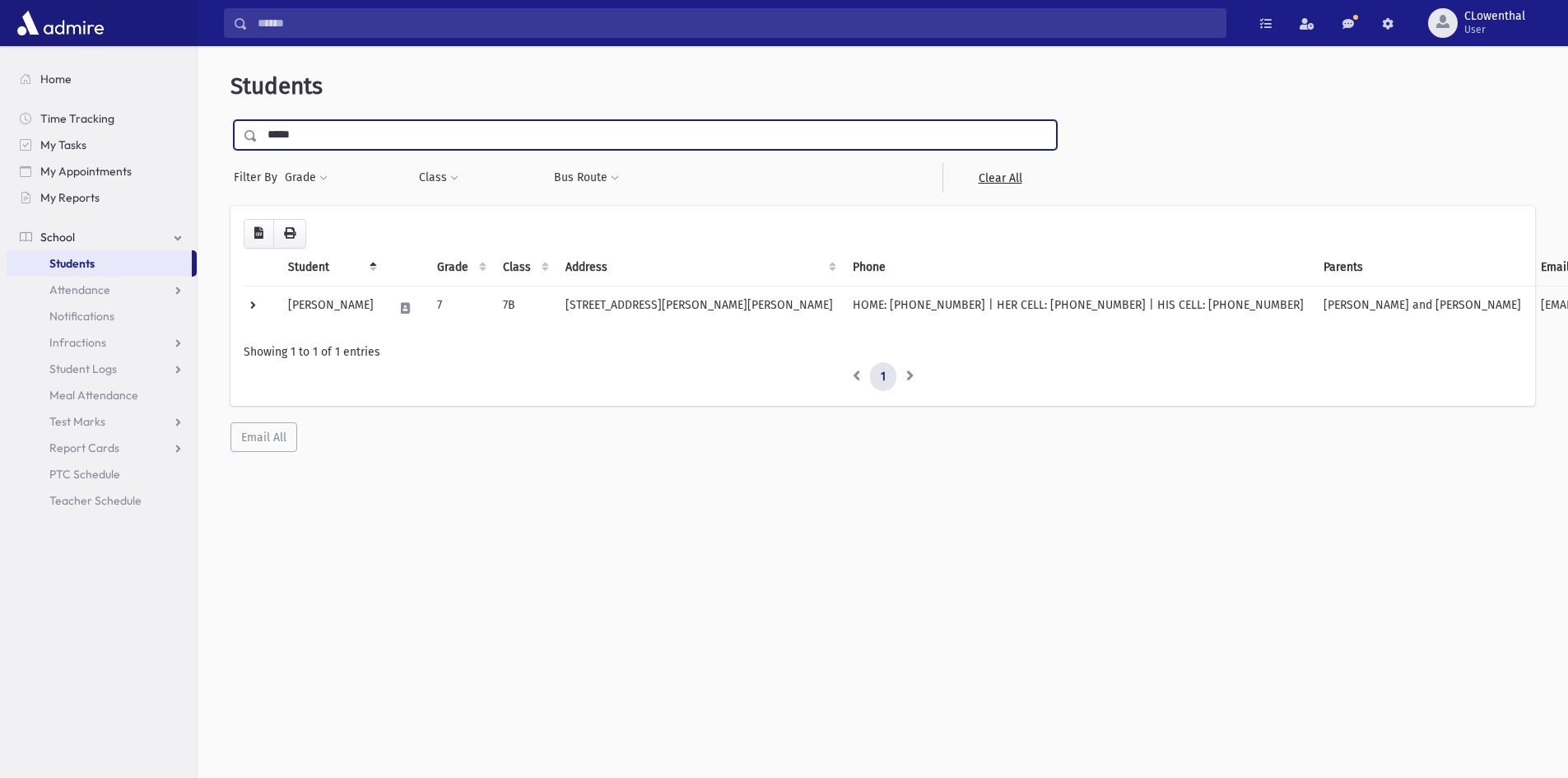
click at [329, 124] on input "*****" at bounding box center [657, 134] width 798 height 30
click at [141, 265] on link "Students" at bounding box center [98, 263] width 185 height 26
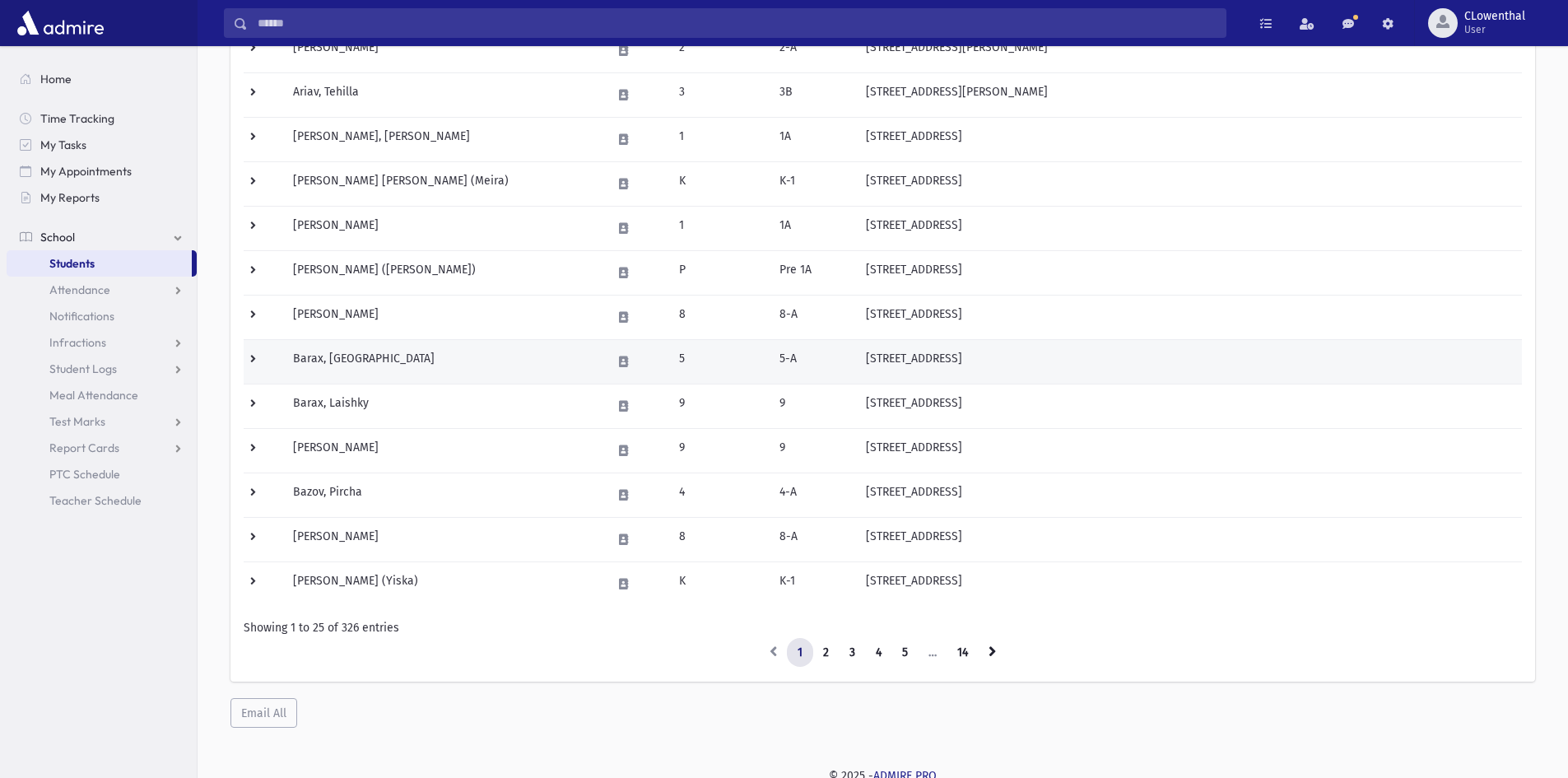
scroll to position [798, 0]
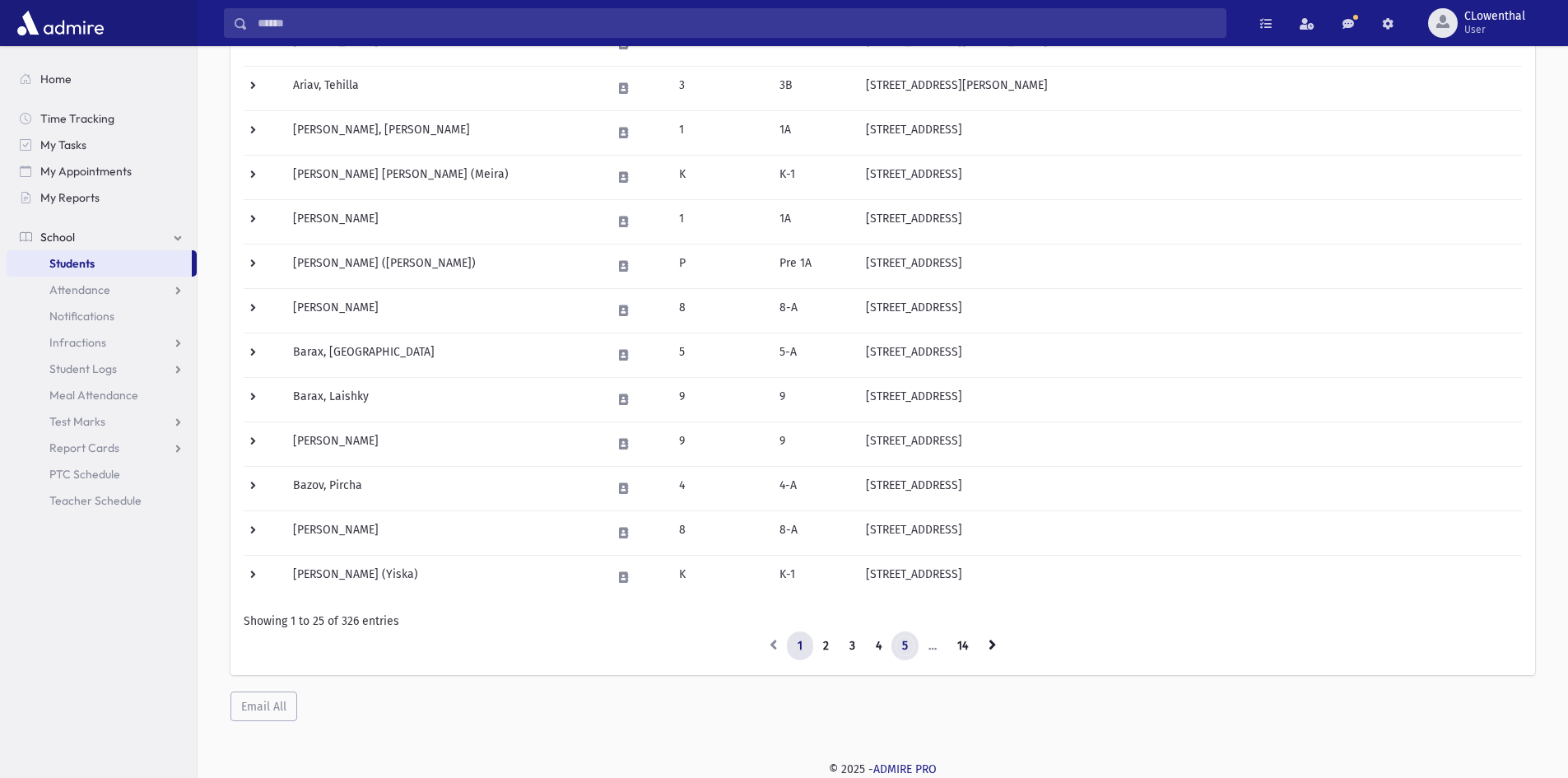
click at [908, 651] on link "5" at bounding box center [905, 646] width 27 height 30
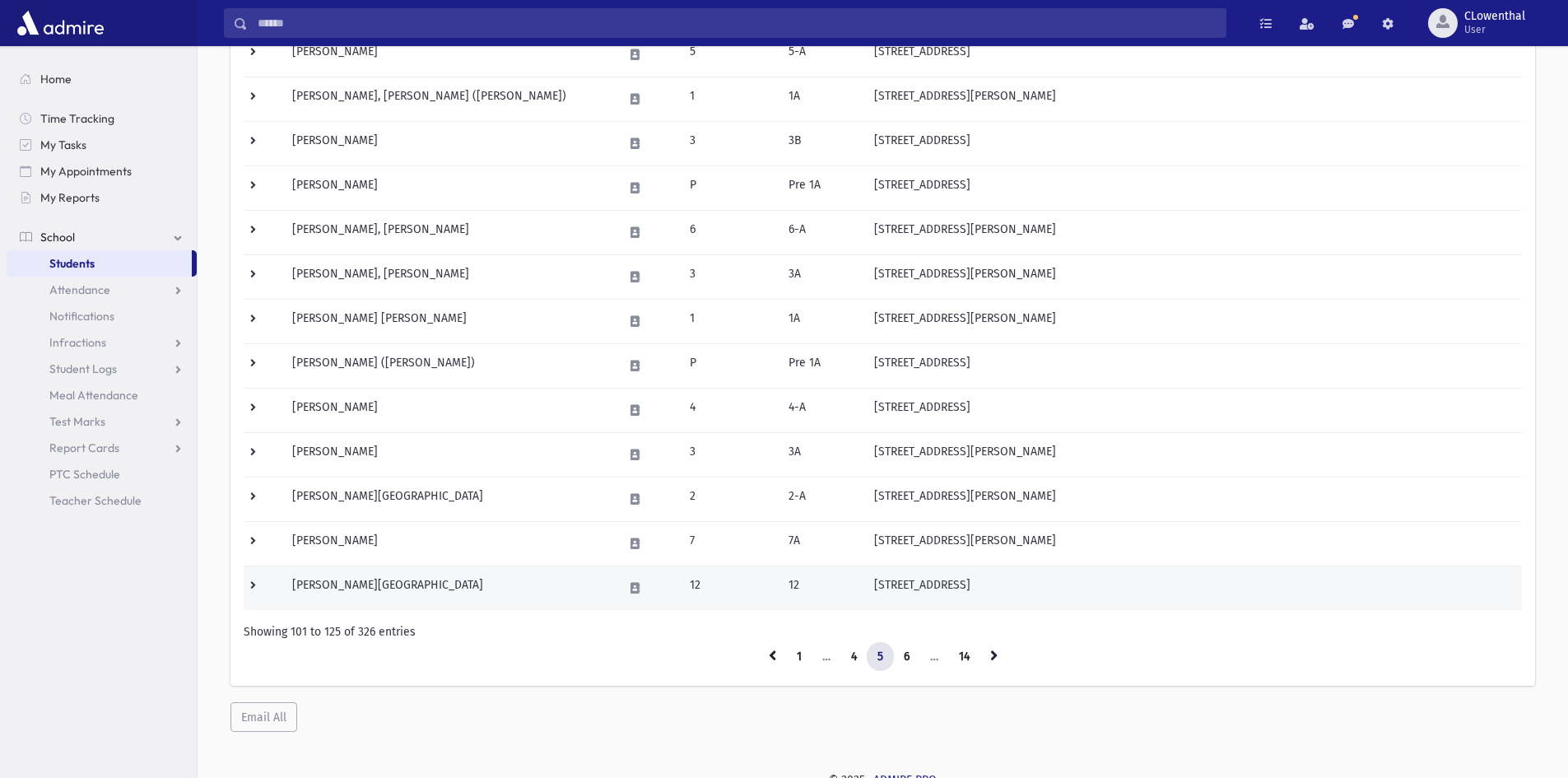
scroll to position [798, 0]
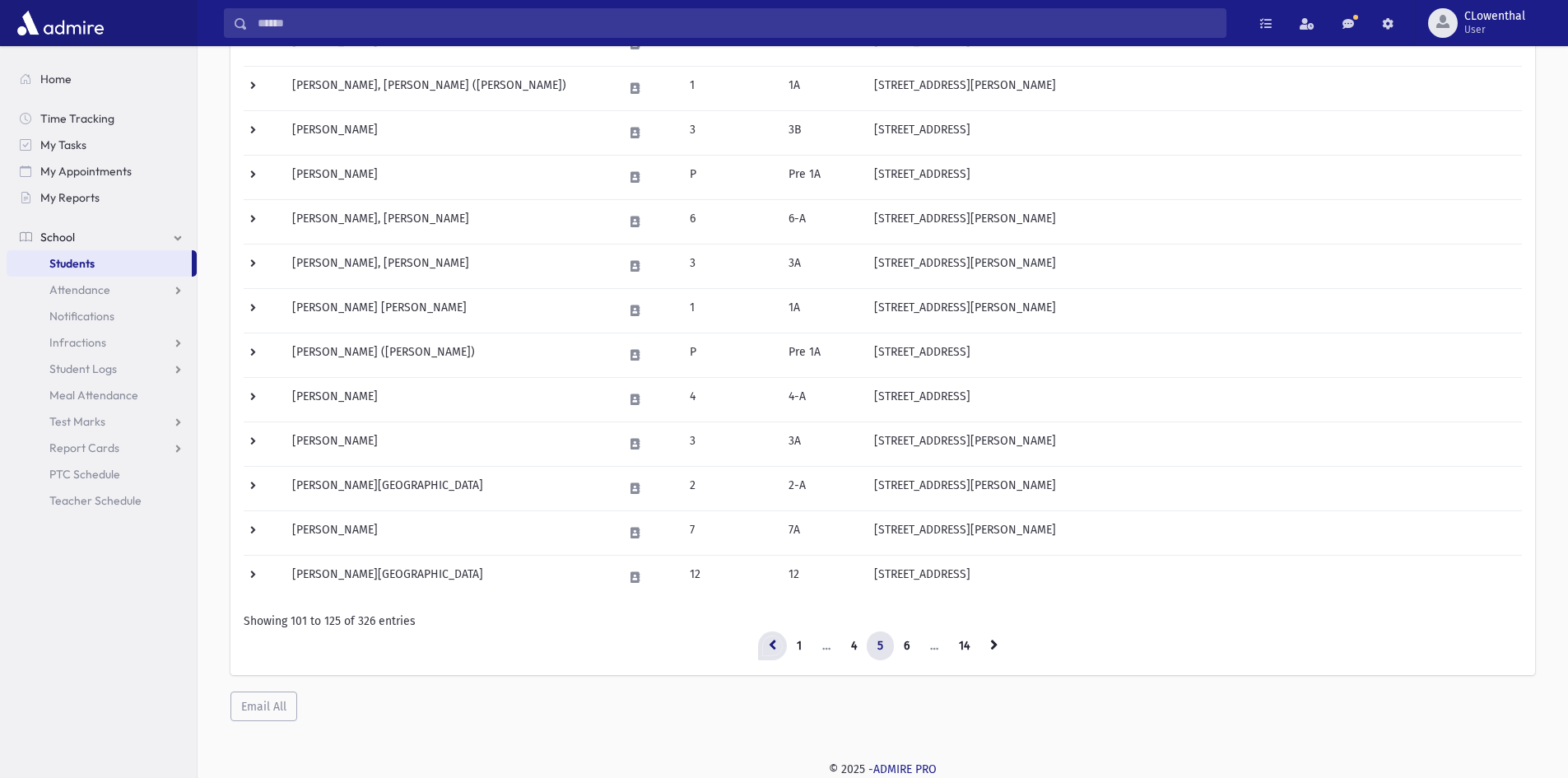
click at [758, 644] on link at bounding box center [772, 646] width 29 height 30
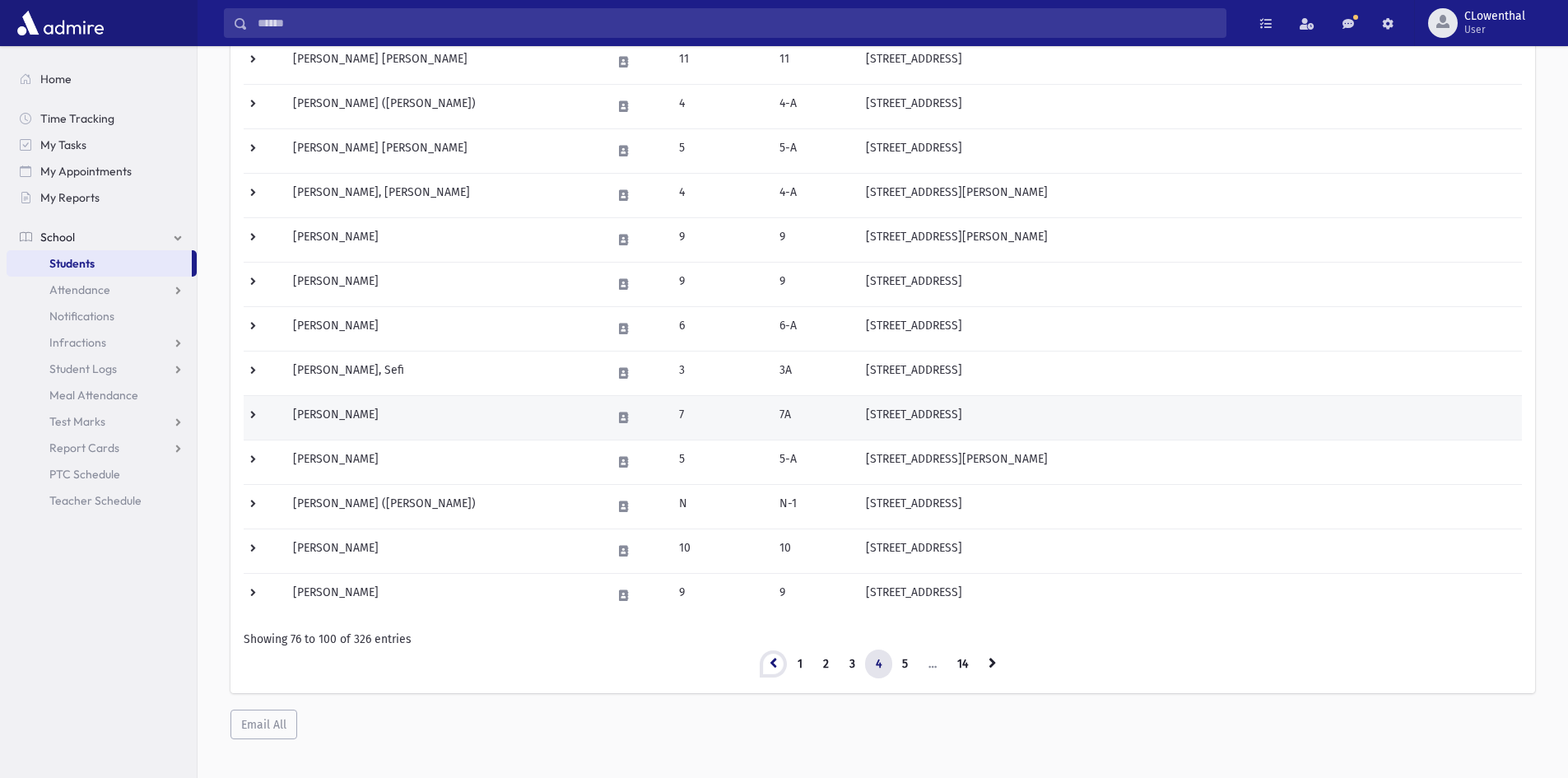
scroll to position [798, 0]
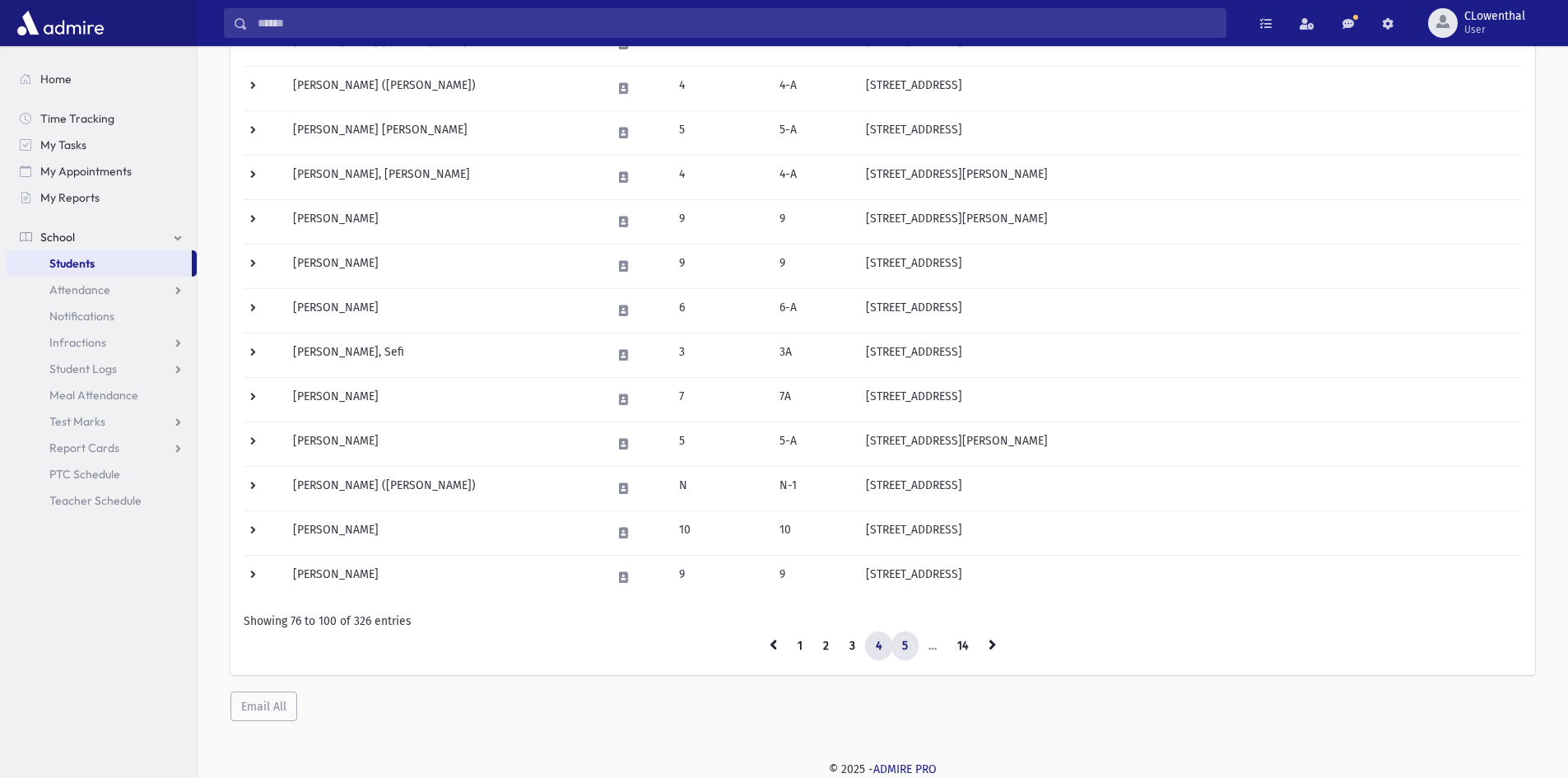
click at [909, 651] on link "5" at bounding box center [905, 646] width 27 height 30
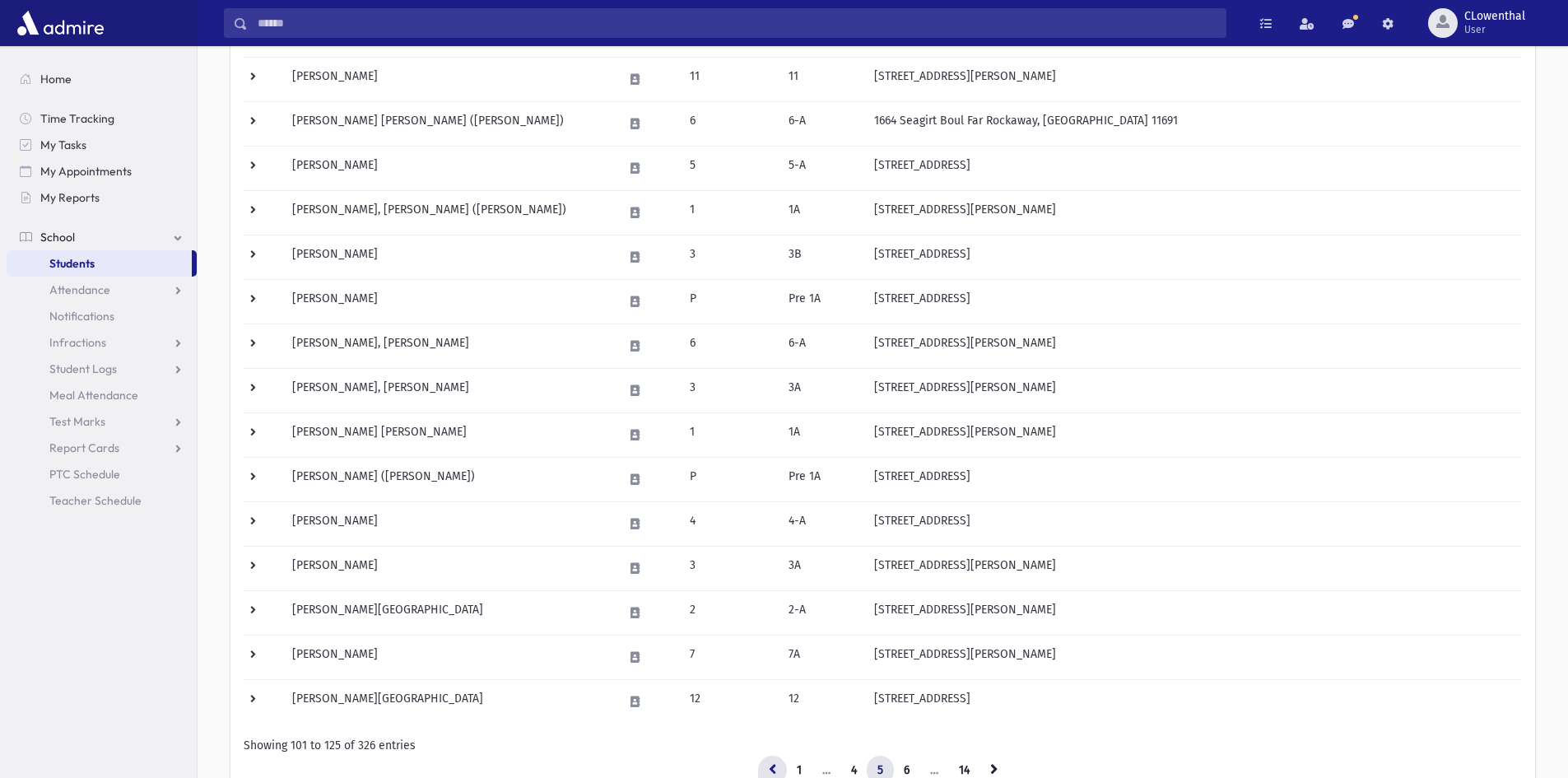
scroll to position [798, 0]
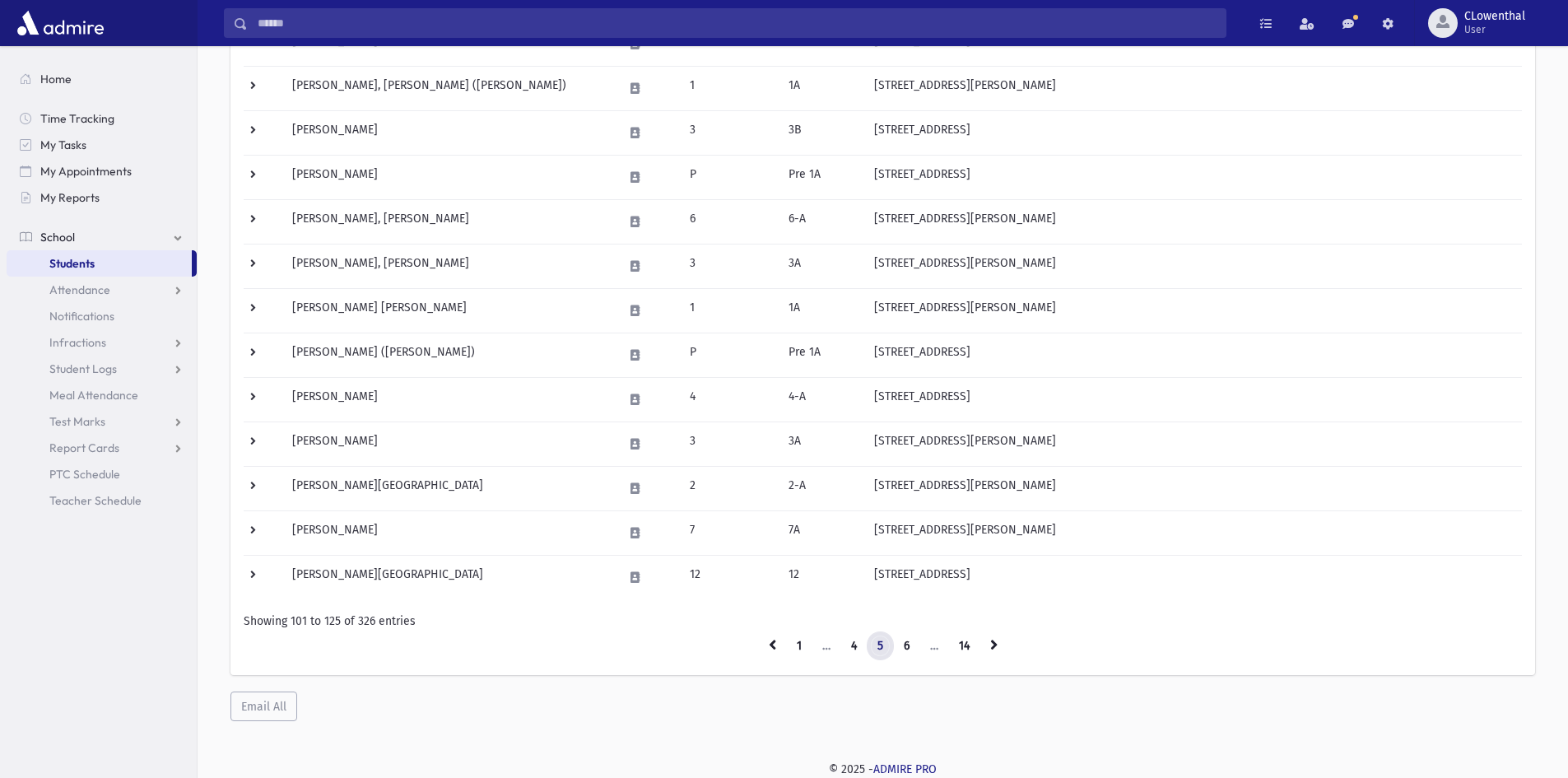
click at [879, 649] on link "5" at bounding box center [881, 646] width 27 height 30
click at [858, 652] on link "4" at bounding box center [854, 646] width 27 height 30
